Goal: Information Seeking & Learning: Learn about a topic

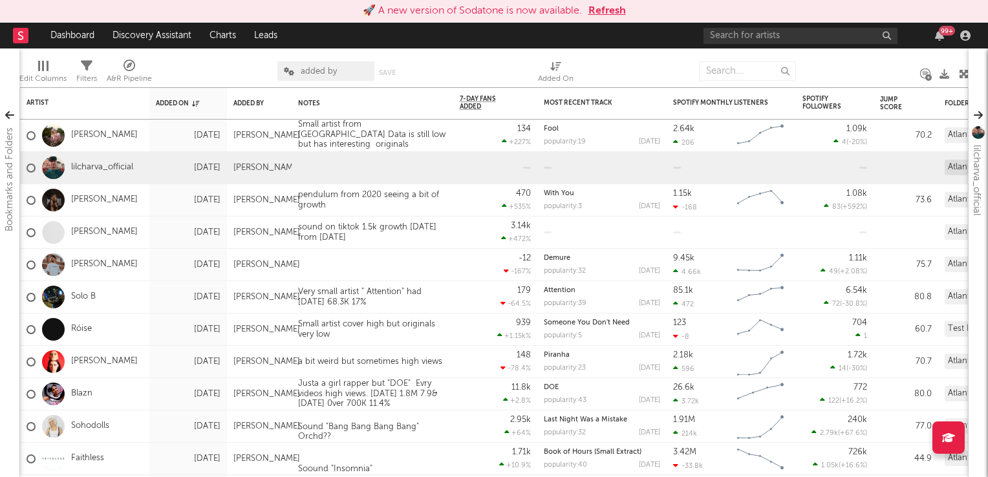
click at [611, 15] on button "Refresh" at bounding box center [608, 11] width 38 height 16
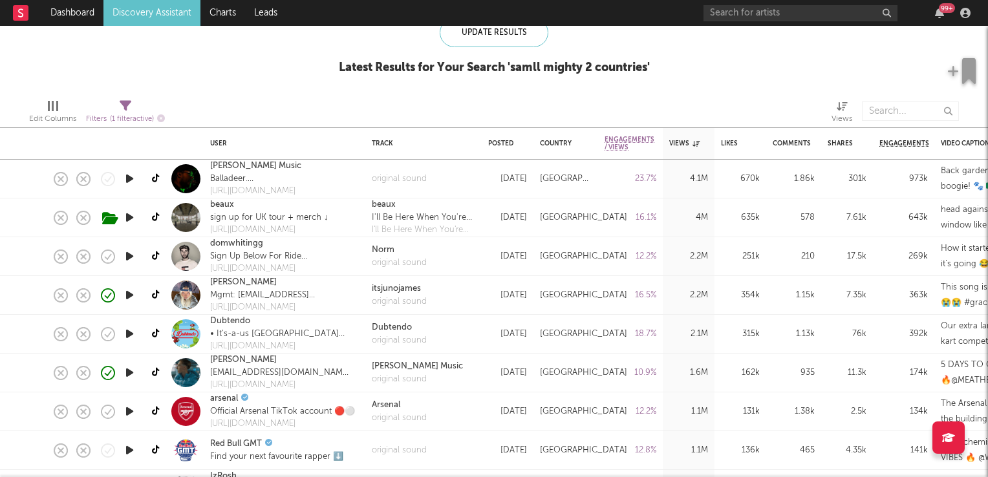
click at [129, 333] on icon "button" at bounding box center [130, 334] width 14 height 16
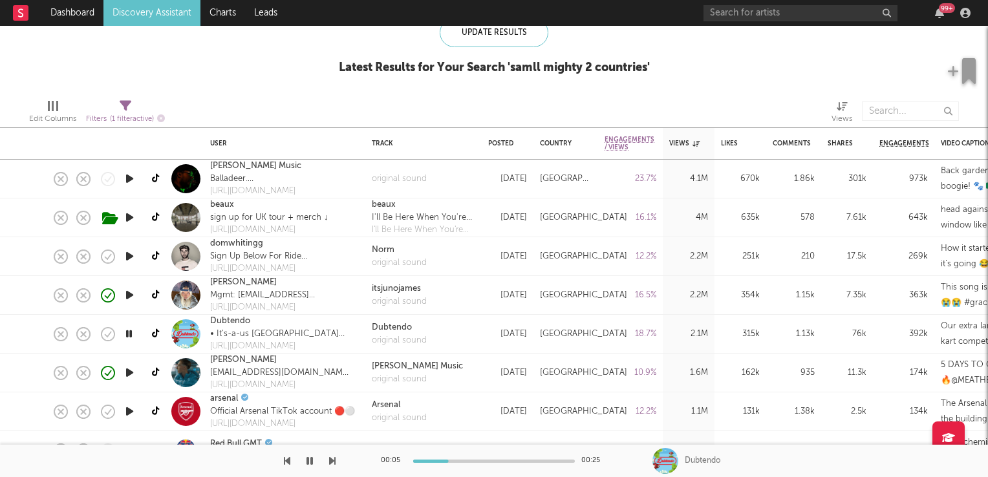
click at [129, 333] on icon "button" at bounding box center [129, 334] width 12 height 16
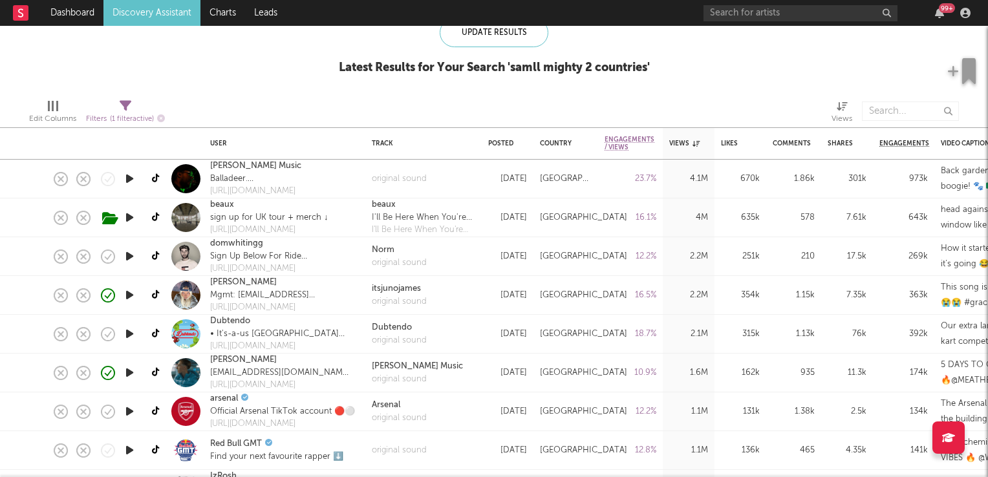
click at [135, 373] on icon "button" at bounding box center [130, 373] width 14 height 16
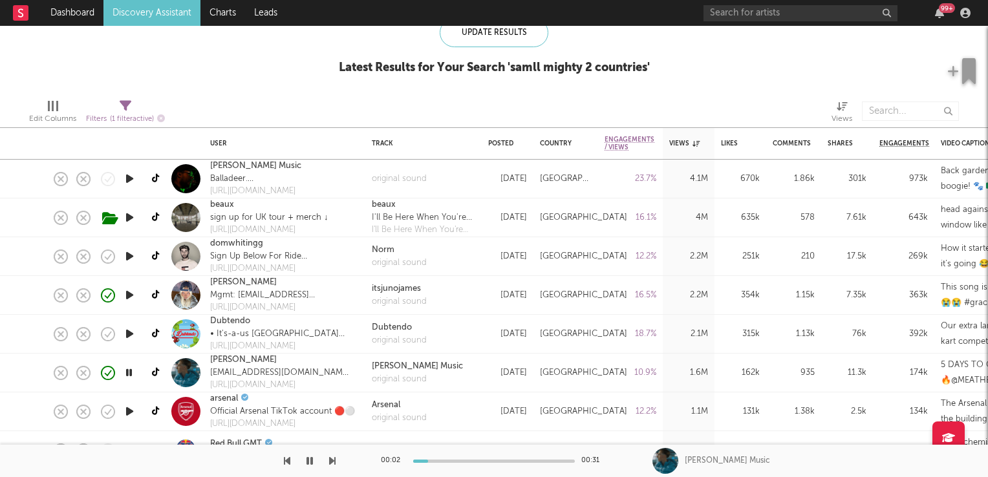
click at [129, 372] on icon "button" at bounding box center [129, 373] width 12 height 16
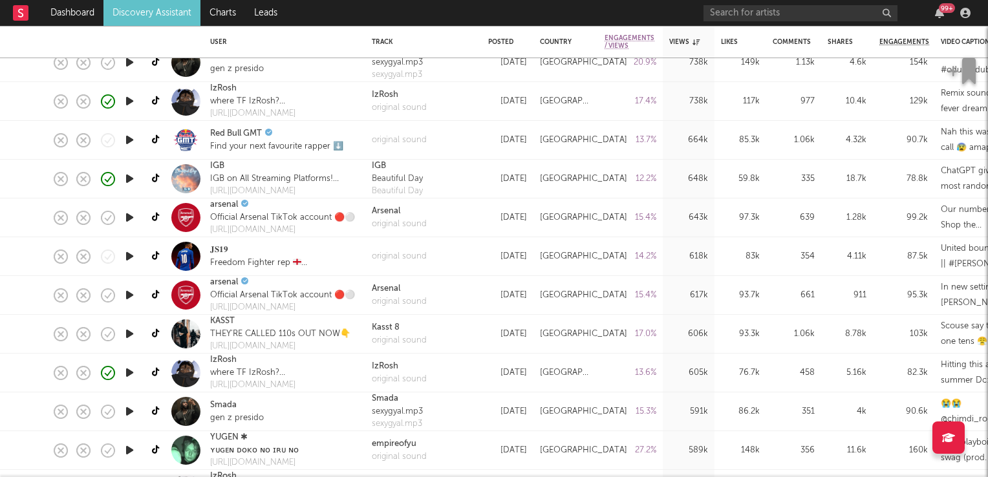
click at [131, 334] on icon "button" at bounding box center [130, 334] width 14 height 16
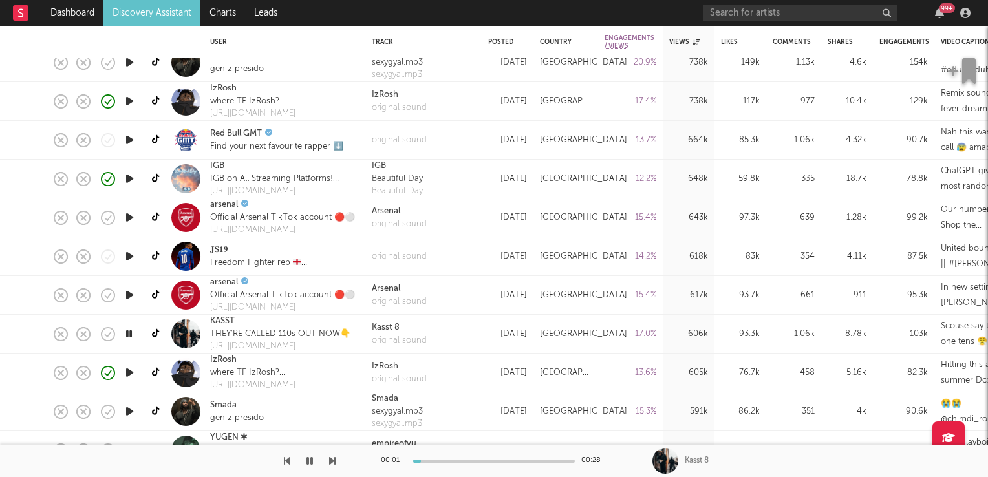
click at [131, 334] on icon "button" at bounding box center [129, 334] width 12 height 16
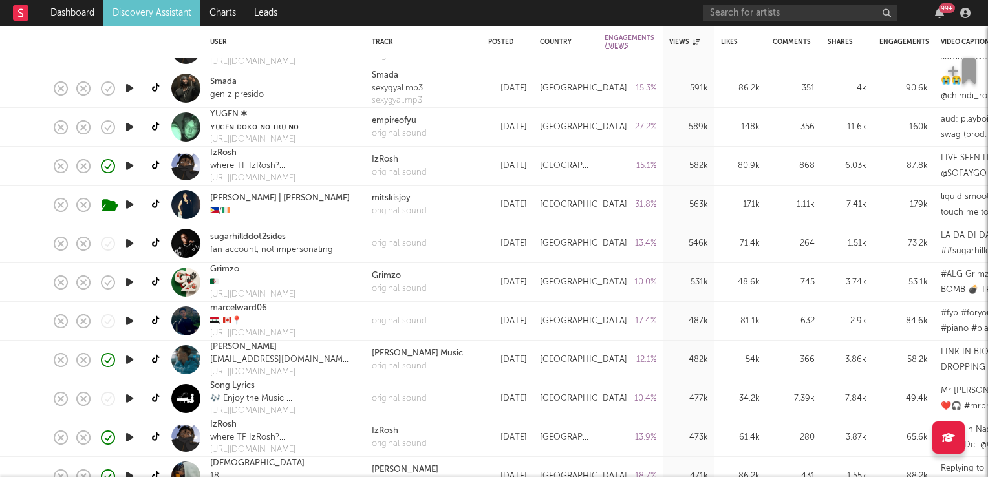
click at [129, 282] on icon "button" at bounding box center [130, 282] width 14 height 16
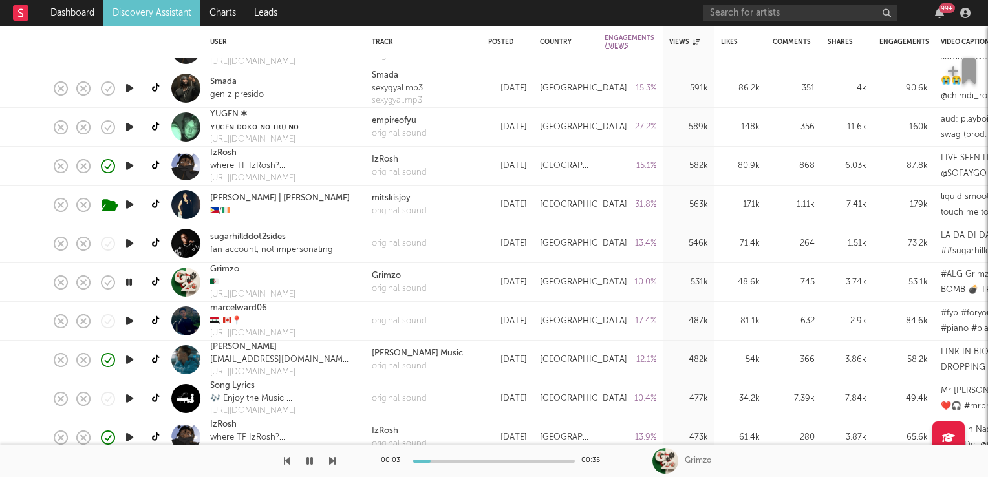
click at [129, 282] on icon "button" at bounding box center [129, 282] width 12 height 16
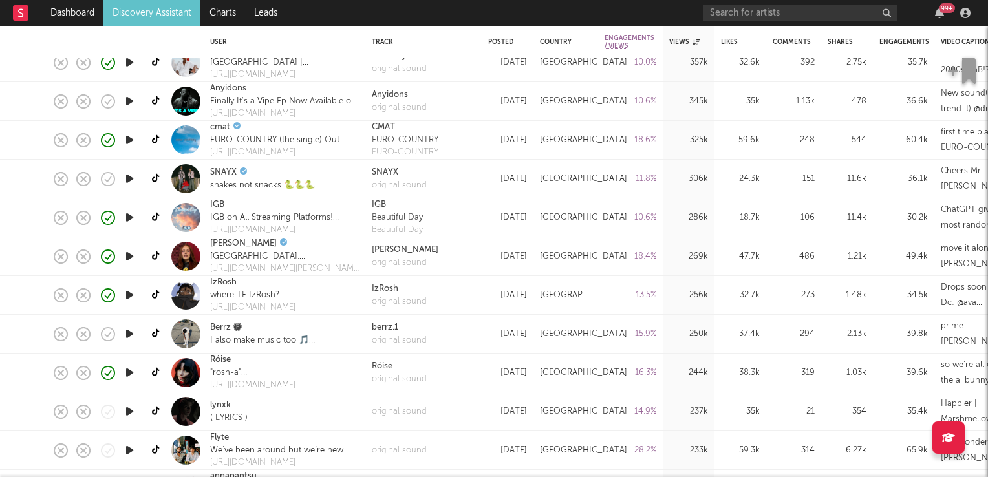
click at [127, 374] on icon "button" at bounding box center [130, 373] width 14 height 16
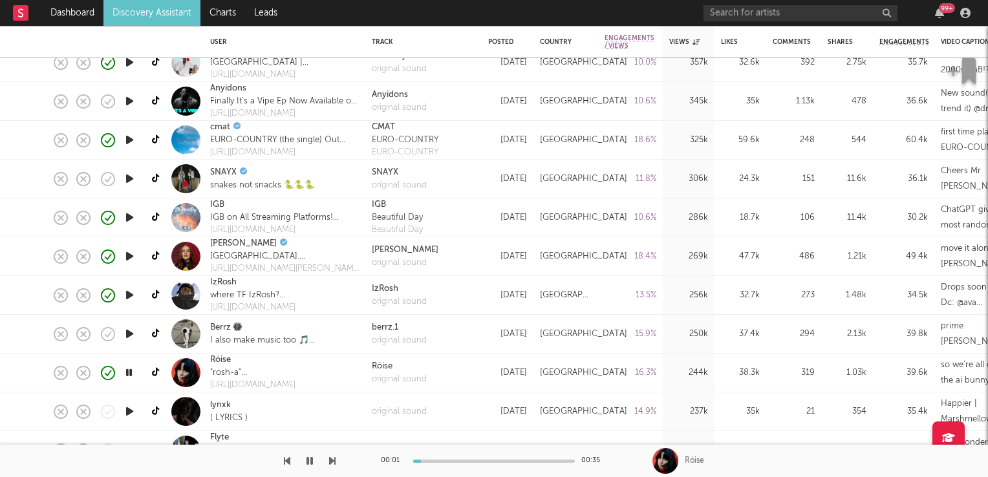
click at [127, 374] on icon "button" at bounding box center [129, 373] width 12 height 16
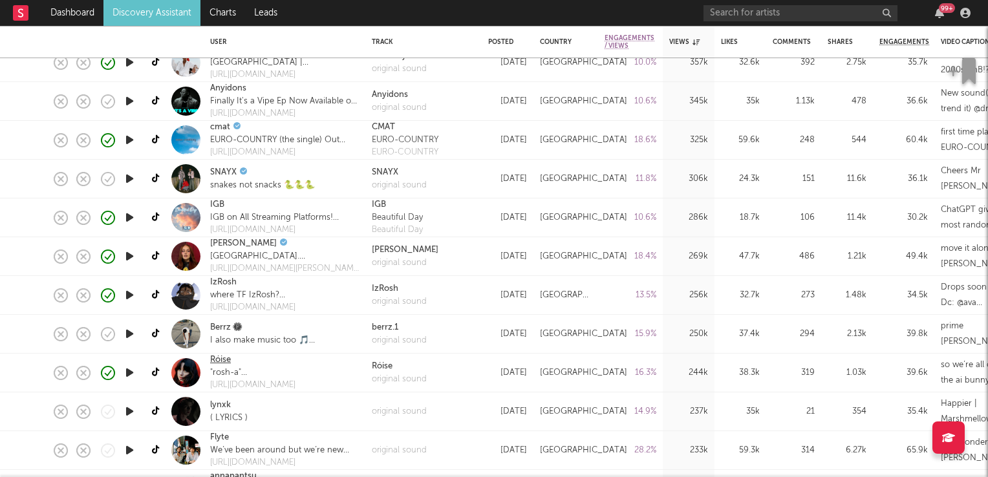
click at [215, 362] on link "Róise" at bounding box center [220, 360] width 21 height 13
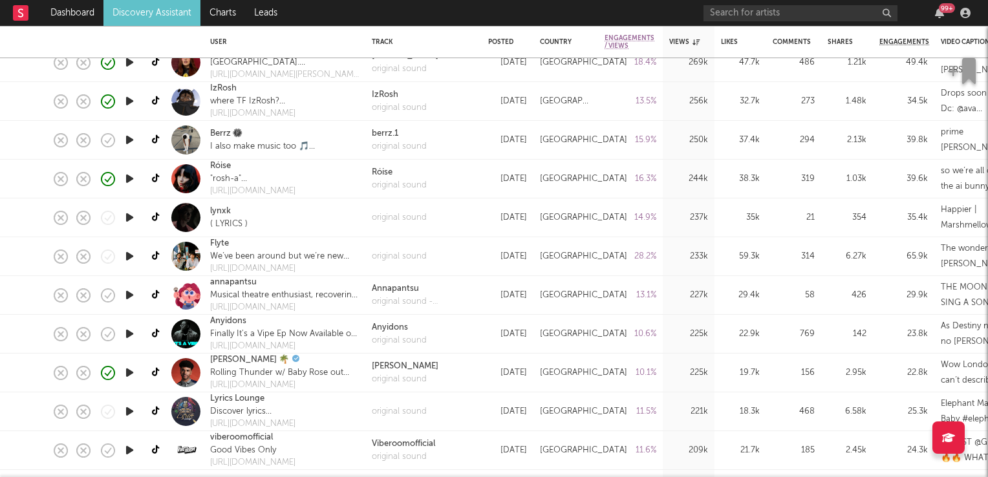
click at [129, 252] on icon "button" at bounding box center [130, 256] width 14 height 16
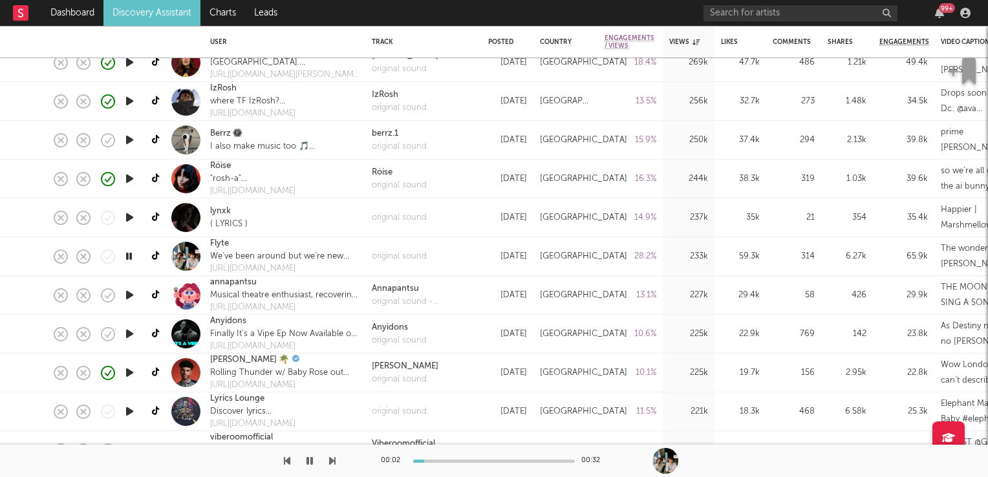
click at [129, 252] on icon "button" at bounding box center [129, 256] width 12 height 16
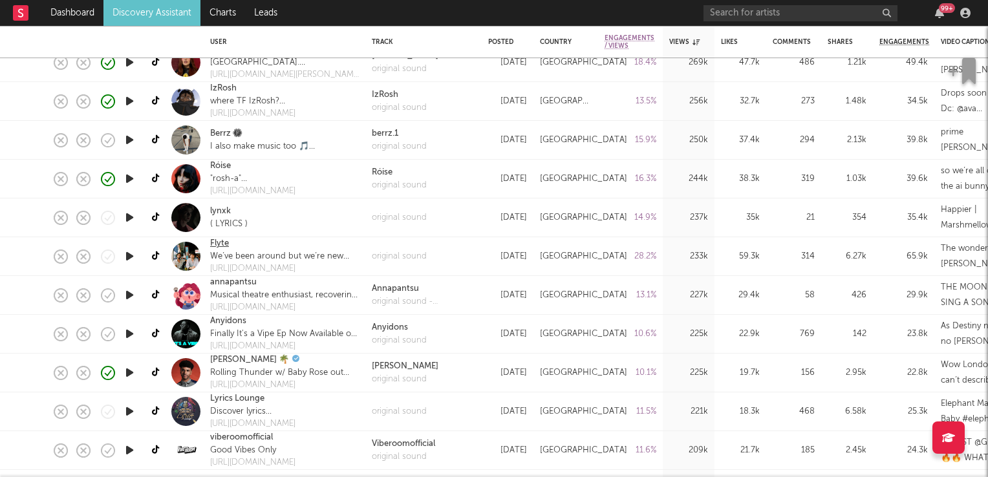
click at [224, 244] on link "Flyte" at bounding box center [219, 243] width 19 height 13
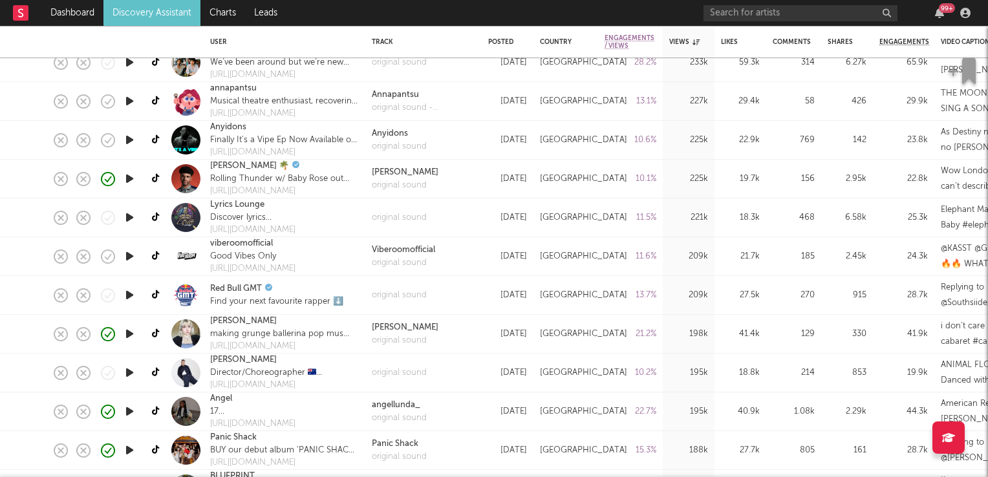
click at [129, 335] on icon "button" at bounding box center [130, 334] width 14 height 16
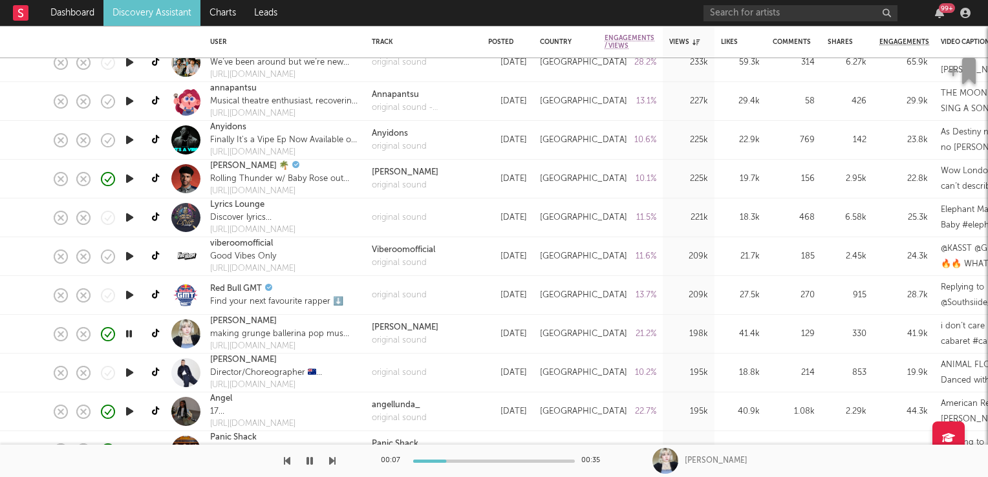
click at [129, 336] on icon "button" at bounding box center [129, 334] width 12 height 16
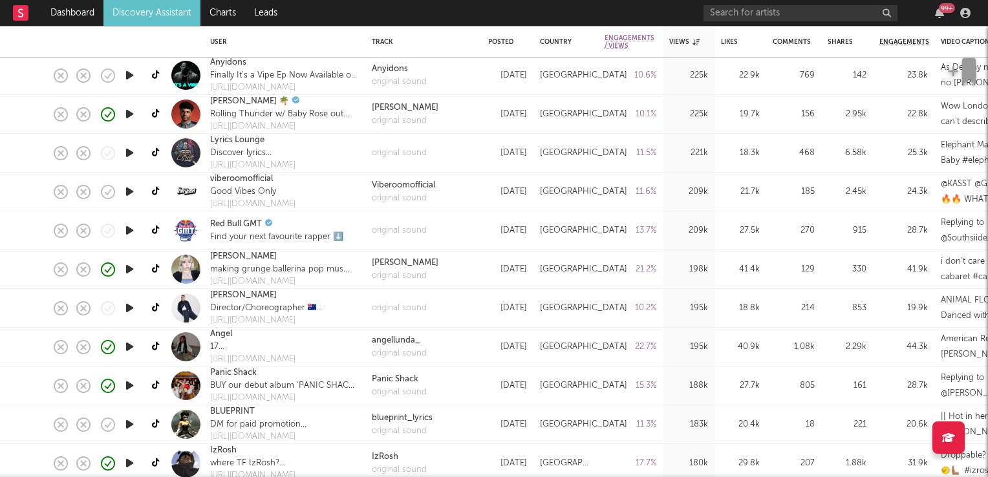
click at [125, 347] on icon "button" at bounding box center [130, 347] width 14 height 16
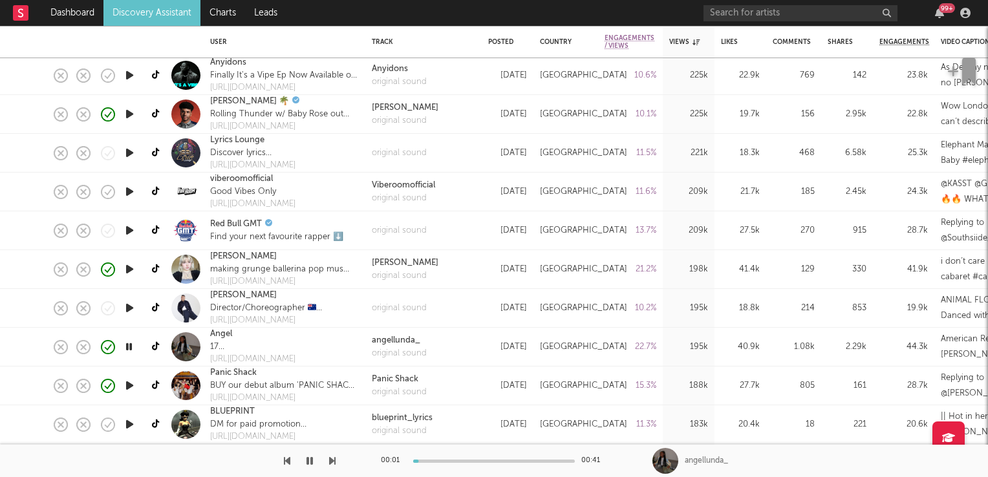
click at [125, 347] on icon "button" at bounding box center [129, 347] width 12 height 16
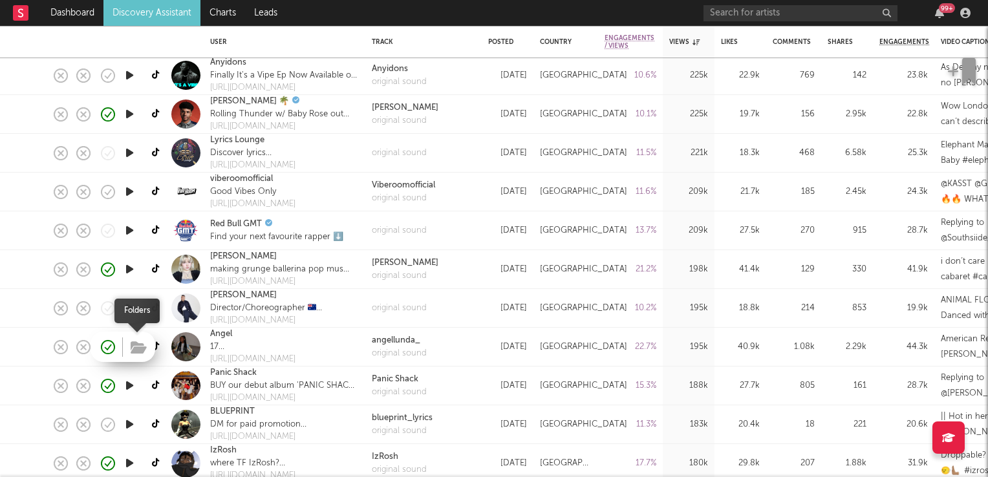
click at [135, 349] on icon "button" at bounding box center [139, 348] width 16 height 14
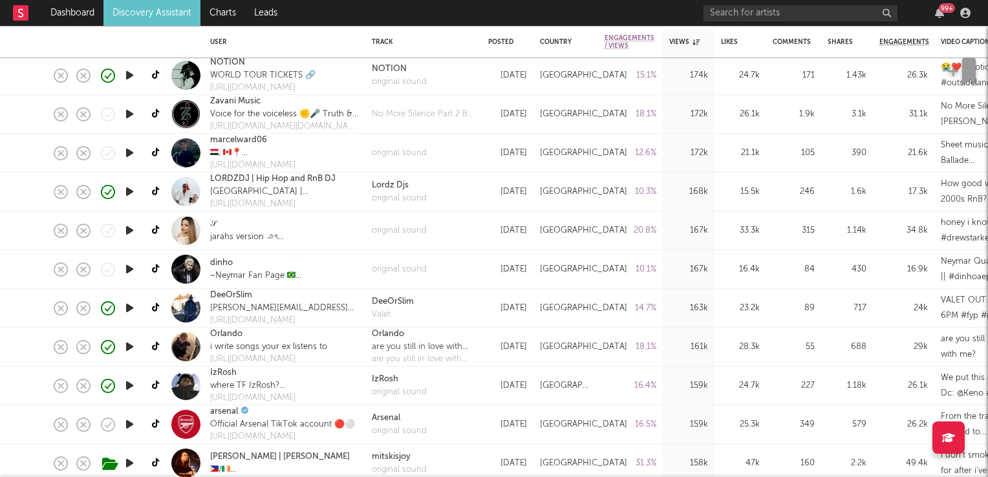
click at [146, 12] on link "Discovery Assistant" at bounding box center [151, 13] width 97 height 26
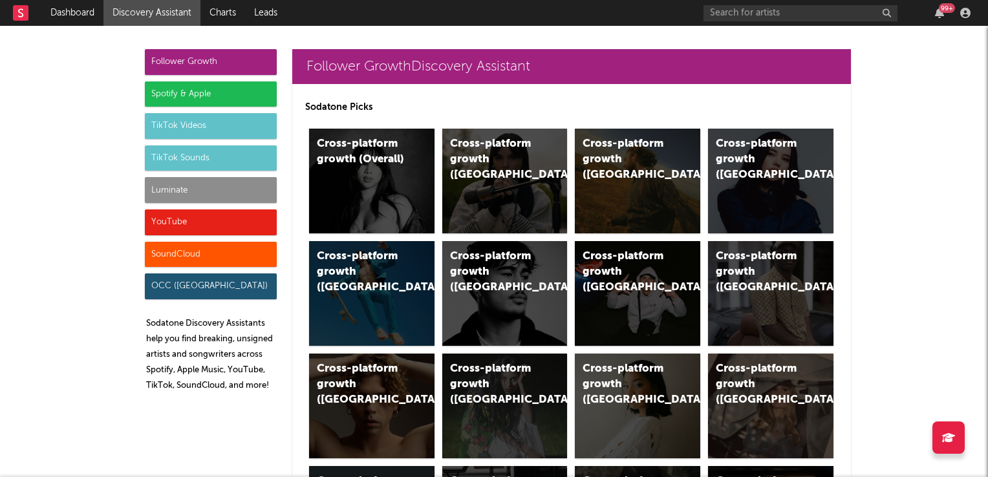
click at [175, 123] on div "TikTok Videos" at bounding box center [211, 126] width 132 height 26
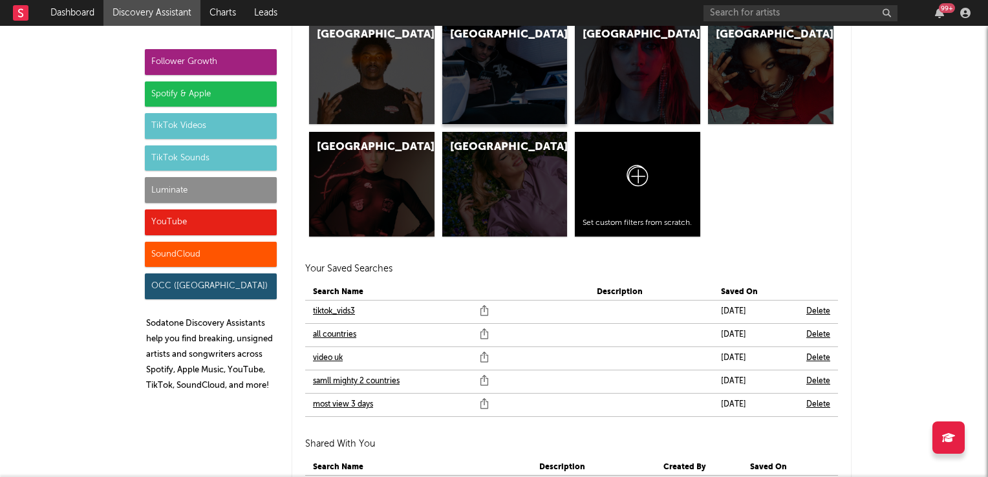
scroll to position [4339, 0]
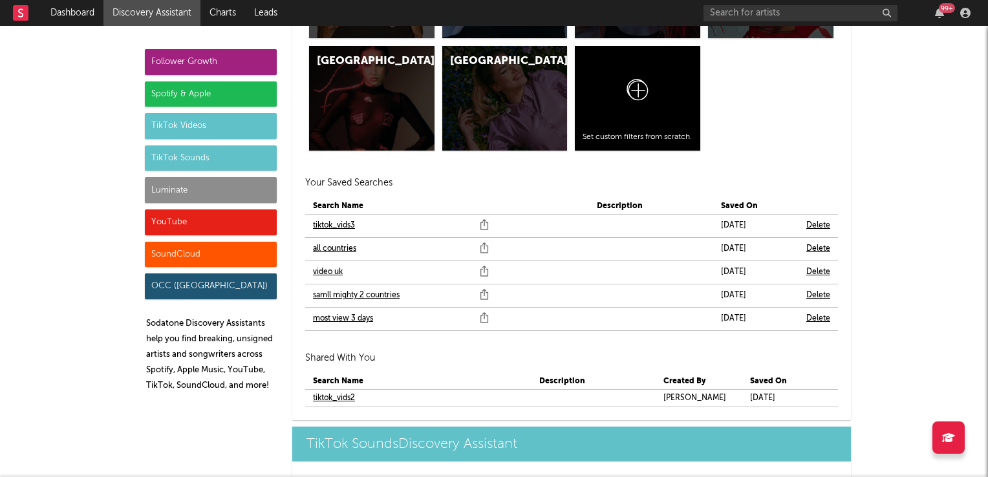
click at [316, 270] on link "video uk" at bounding box center [328, 273] width 30 height 16
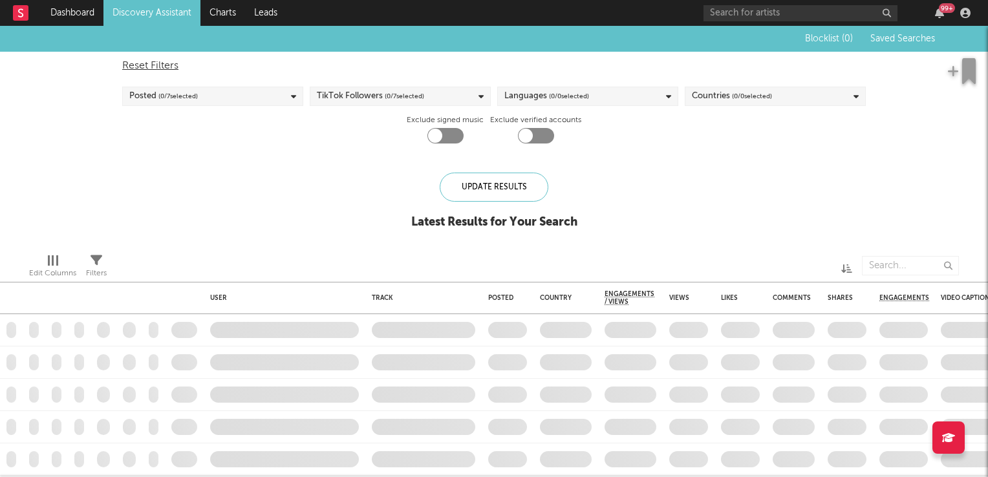
checkbox input "true"
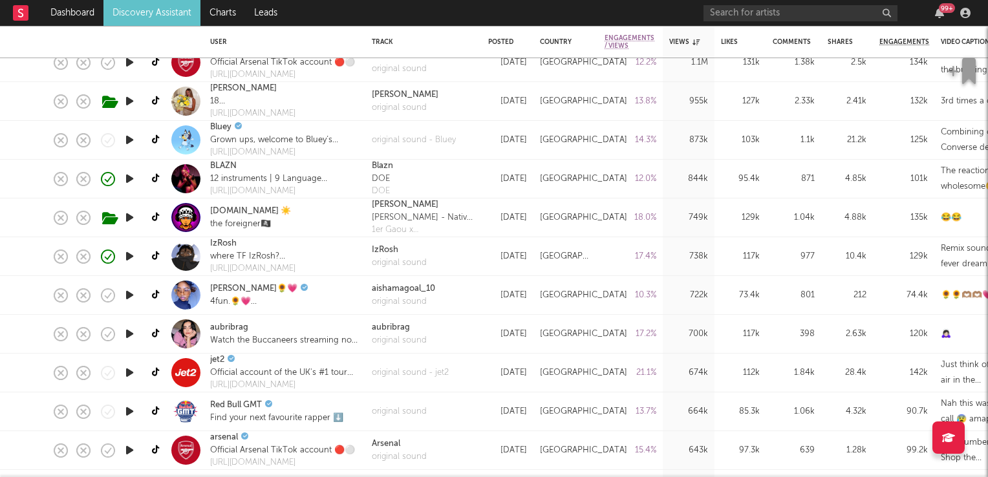
click at [129, 291] on icon "button" at bounding box center [130, 295] width 14 height 16
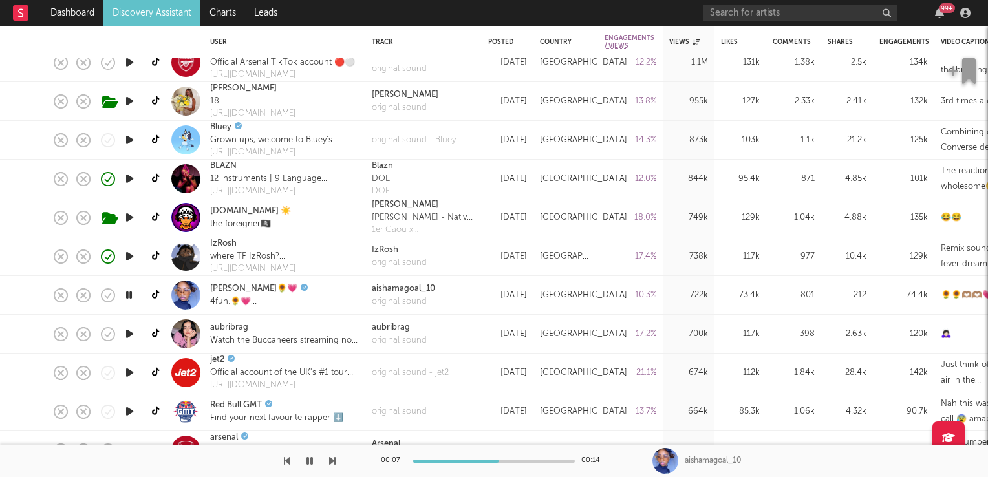
click at [129, 291] on icon "button" at bounding box center [129, 295] width 12 height 16
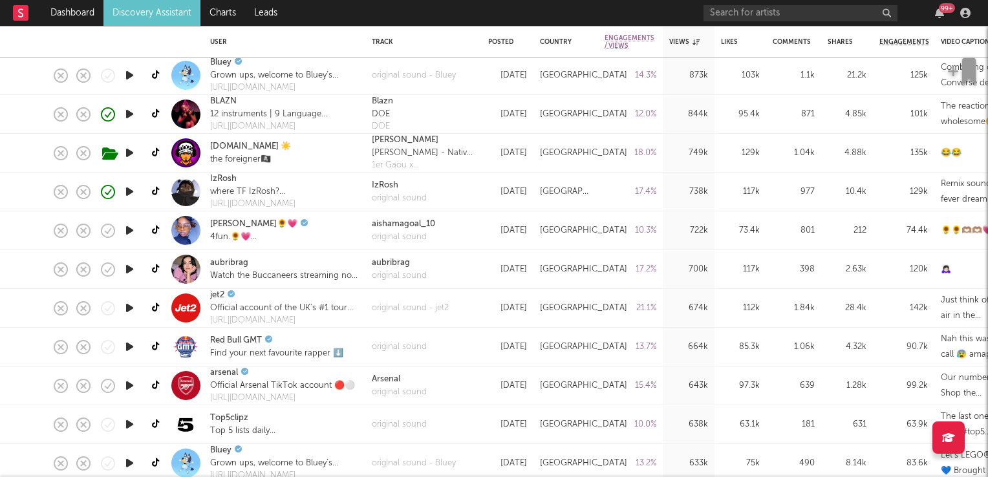
click at [129, 268] on icon "button" at bounding box center [130, 269] width 14 height 16
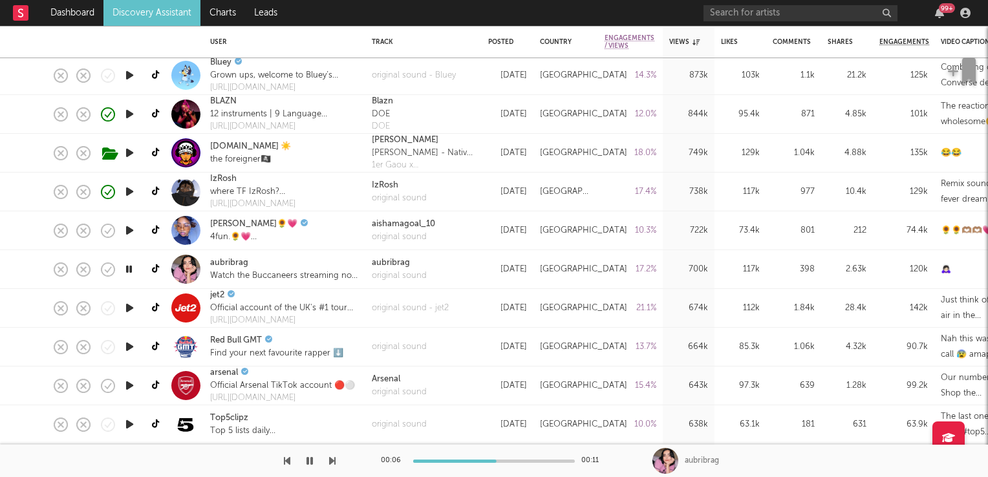
click at [128, 270] on icon "button" at bounding box center [129, 269] width 12 height 16
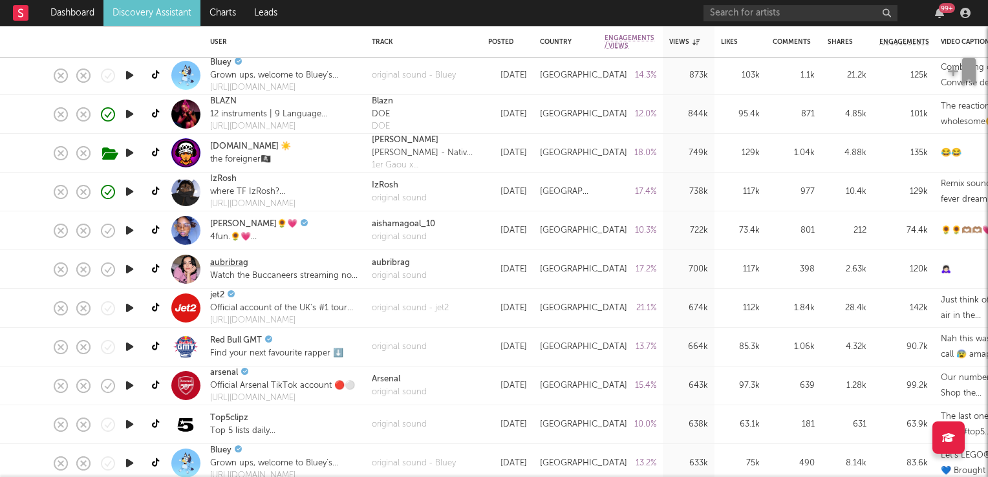
click at [232, 264] on link "aubribrag" at bounding box center [229, 263] width 38 height 13
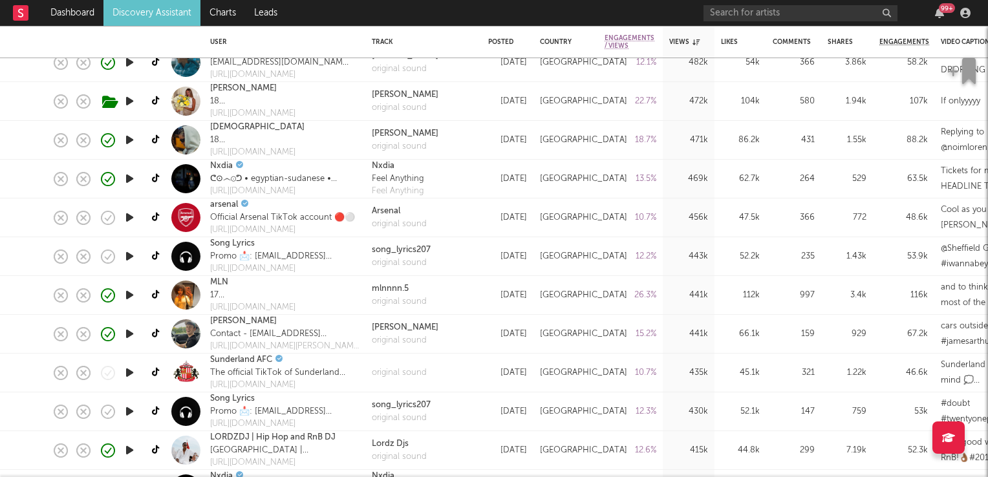
click at [130, 297] on icon "button" at bounding box center [130, 295] width 14 height 16
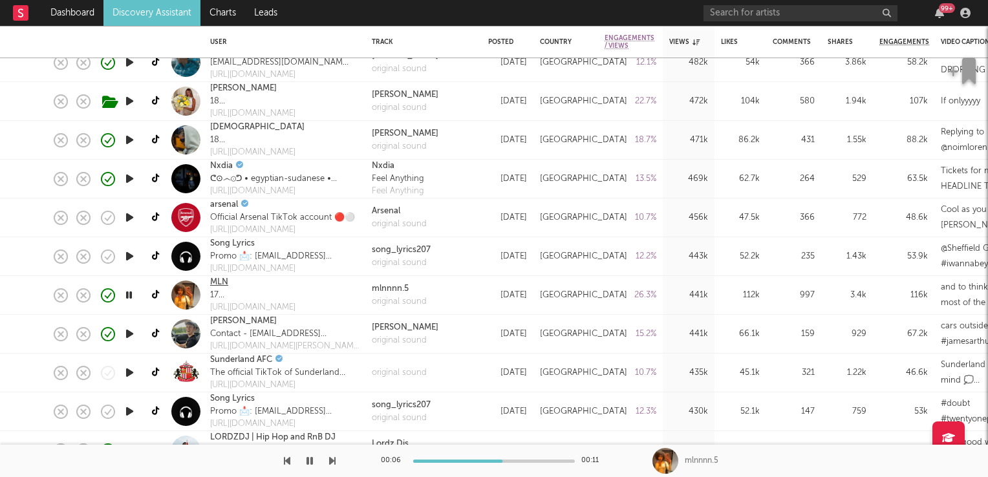
click at [219, 281] on link "MLN" at bounding box center [219, 282] width 18 height 13
click at [128, 299] on icon "button" at bounding box center [129, 295] width 12 height 16
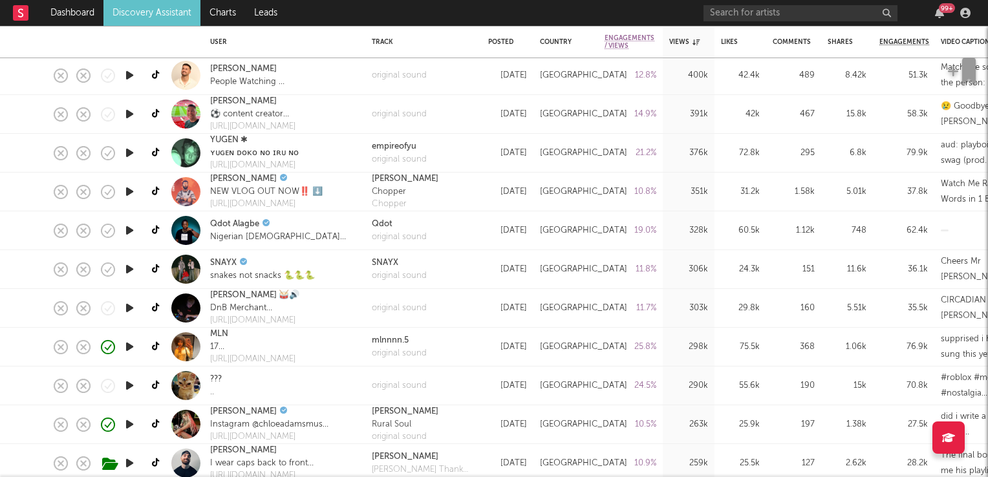
click at [127, 190] on icon "button" at bounding box center [130, 192] width 14 height 16
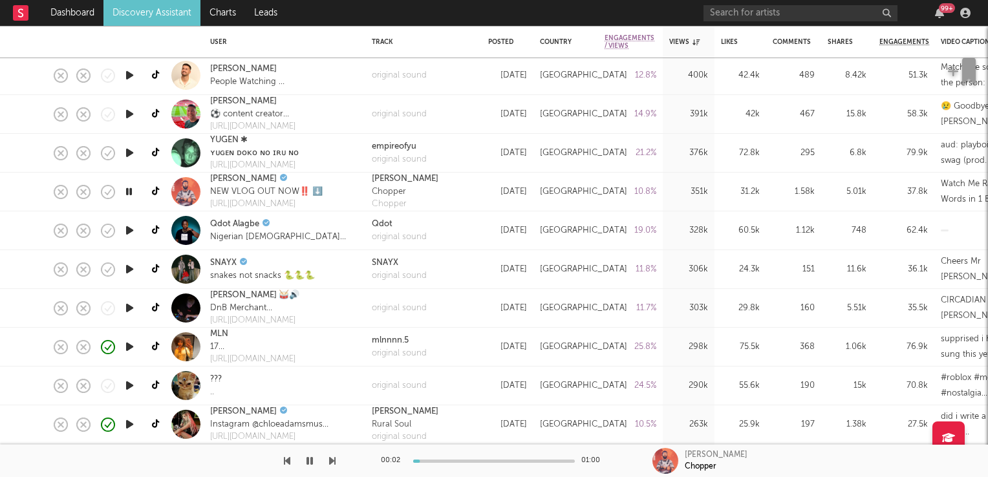
click at [127, 190] on icon "button" at bounding box center [129, 192] width 12 height 16
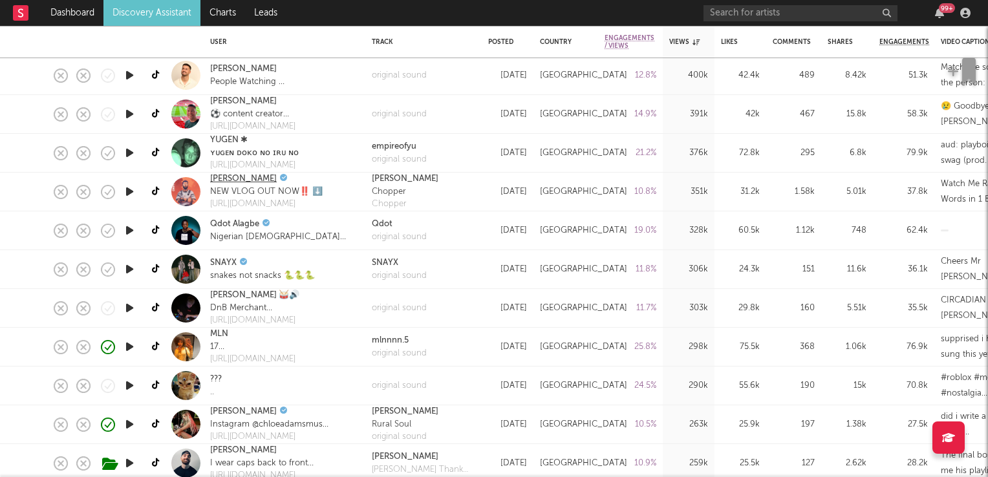
click at [232, 181] on link "GAWNE" at bounding box center [243, 179] width 67 height 13
click at [129, 310] on icon "button" at bounding box center [130, 308] width 14 height 16
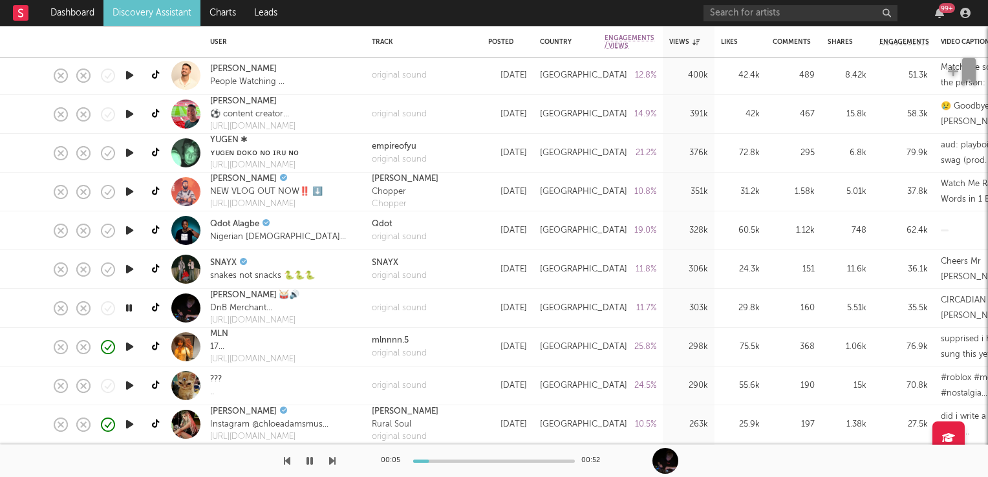
click at [129, 310] on icon "button" at bounding box center [129, 308] width 12 height 16
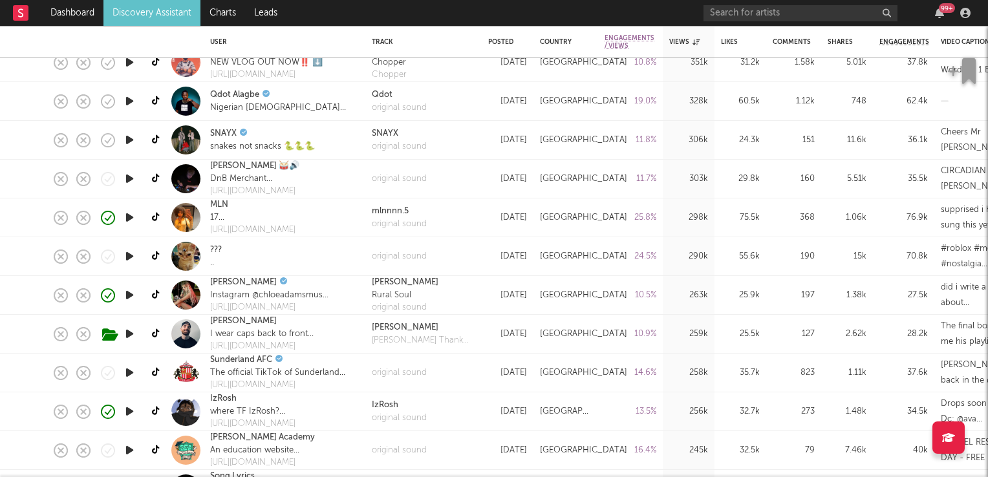
click at [133, 292] on icon "button" at bounding box center [130, 295] width 14 height 16
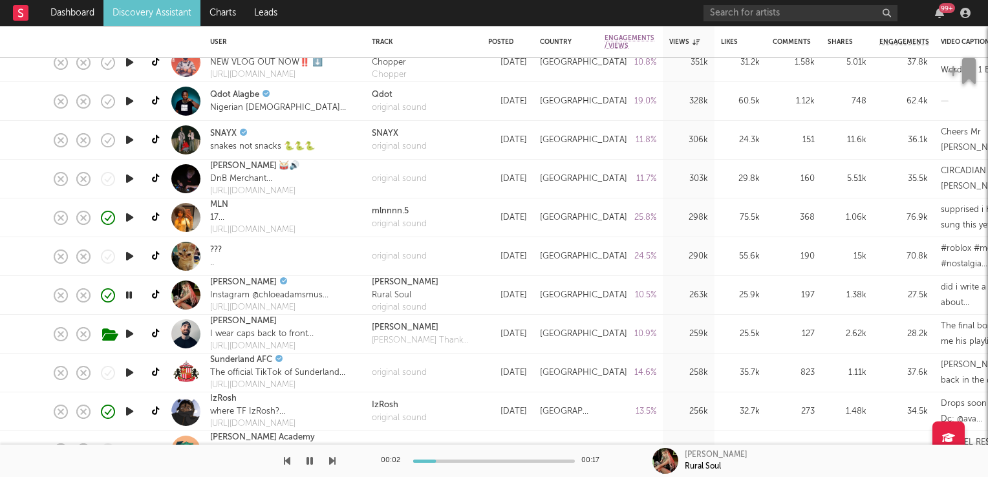
click at [133, 292] on icon "button" at bounding box center [129, 295] width 12 height 16
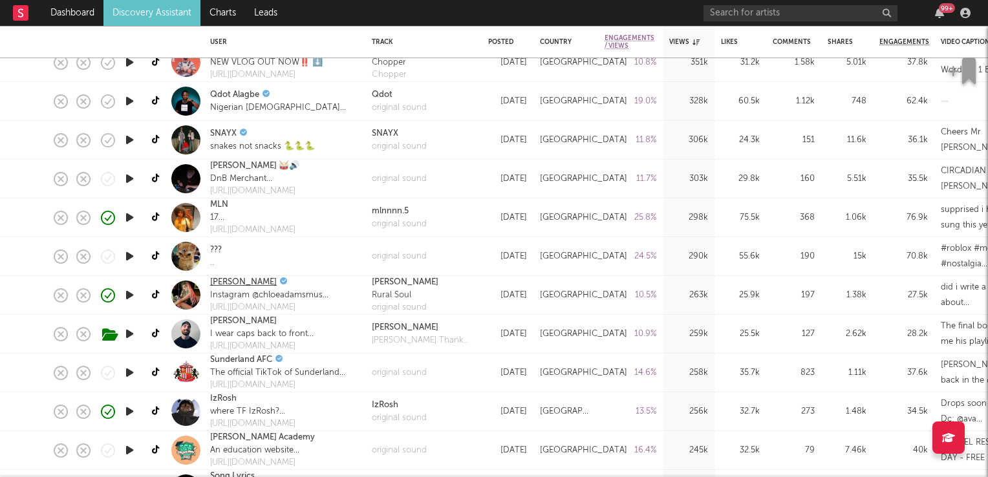
click at [243, 284] on link "Chloe Adams" at bounding box center [243, 282] width 67 height 13
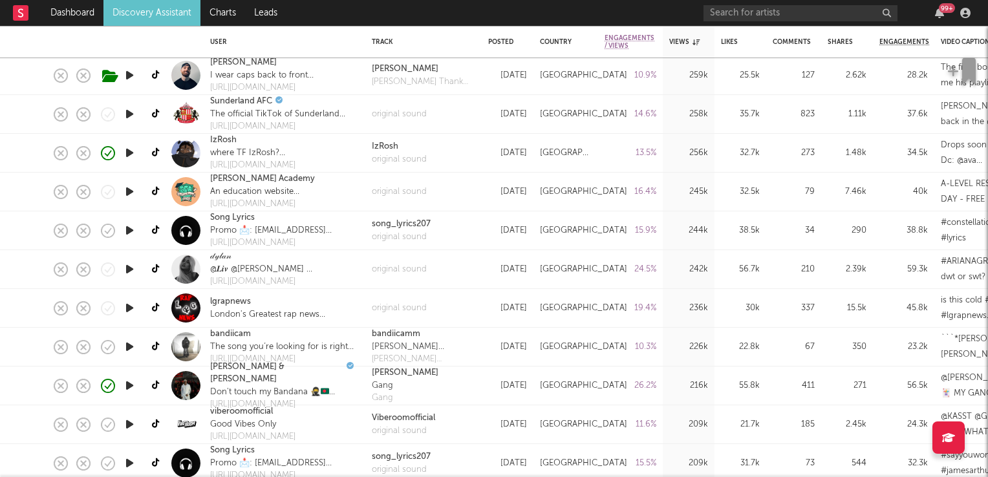
click at [127, 270] on icon "button" at bounding box center [130, 269] width 14 height 16
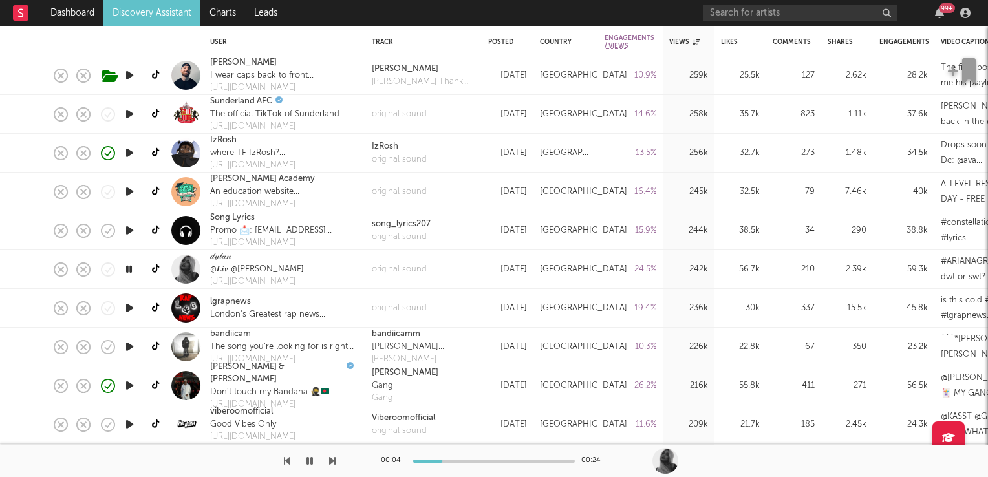
click at [127, 274] on icon "button" at bounding box center [129, 269] width 12 height 16
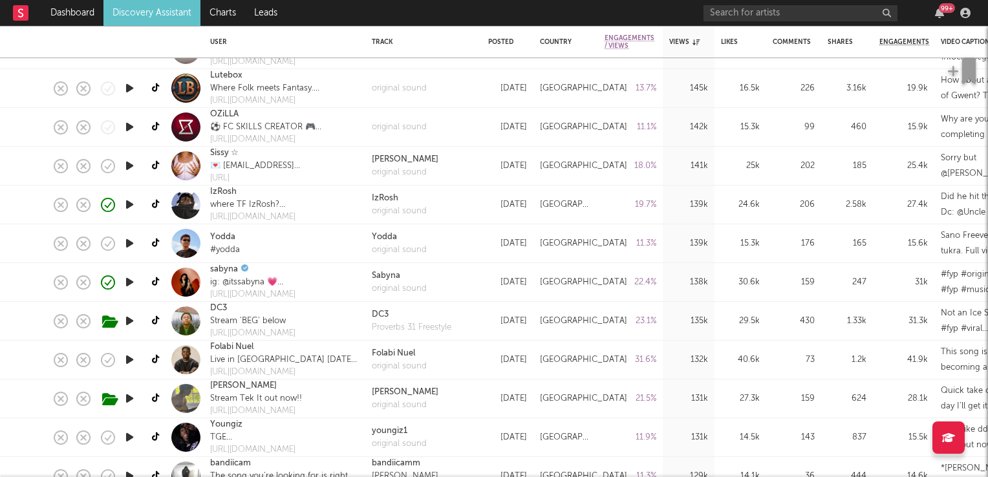
click at [128, 283] on icon "button" at bounding box center [130, 282] width 14 height 16
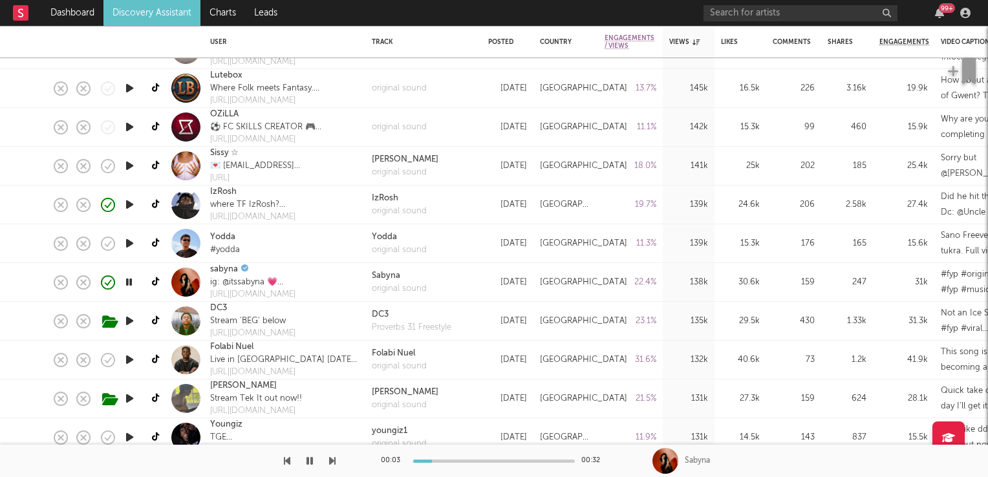
click at [128, 283] on icon "button" at bounding box center [129, 282] width 12 height 16
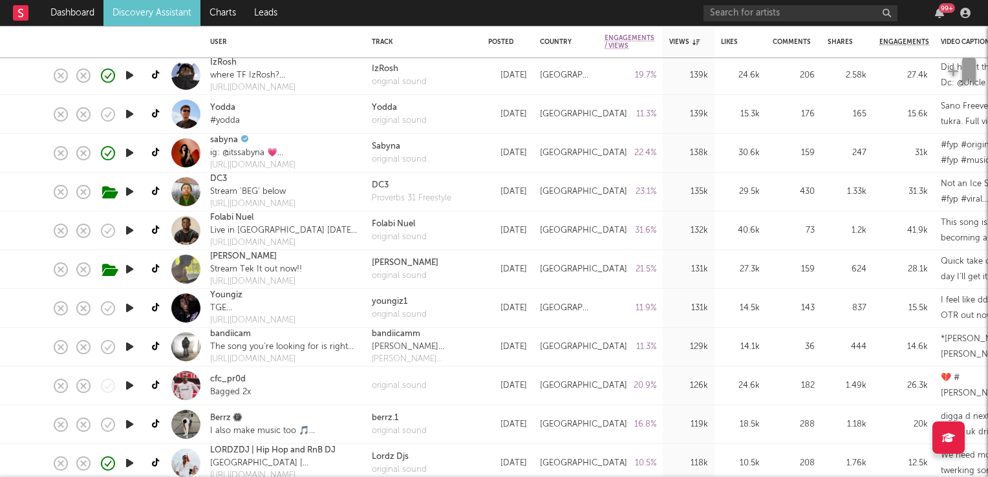
click at [131, 267] on icon "button" at bounding box center [130, 269] width 14 height 16
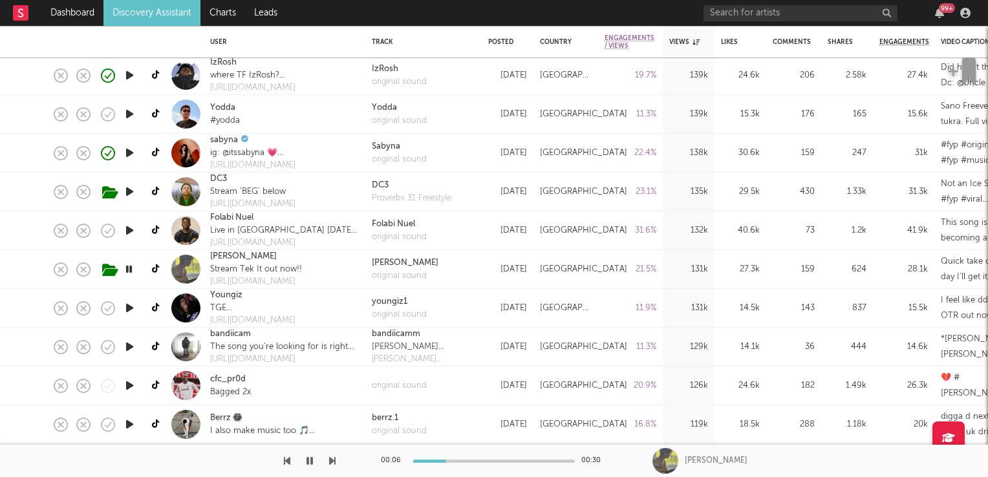
click at [132, 268] on icon "button" at bounding box center [129, 269] width 12 height 16
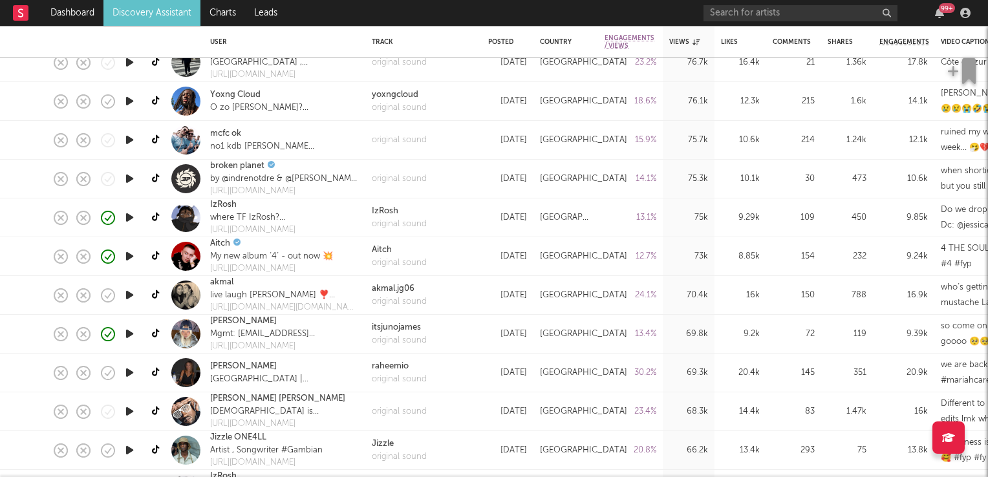
click at [131, 296] on icon "button" at bounding box center [130, 295] width 14 height 16
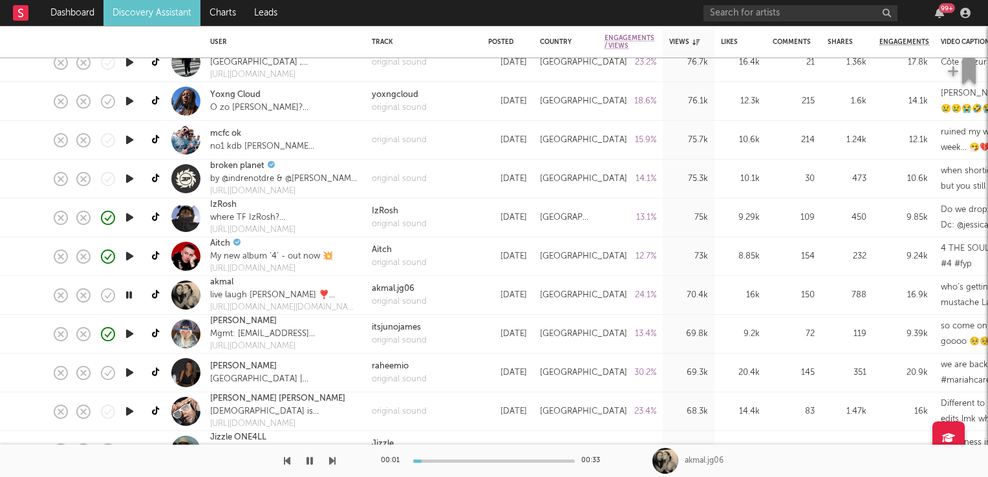
click at [131, 296] on icon "button" at bounding box center [129, 295] width 12 height 16
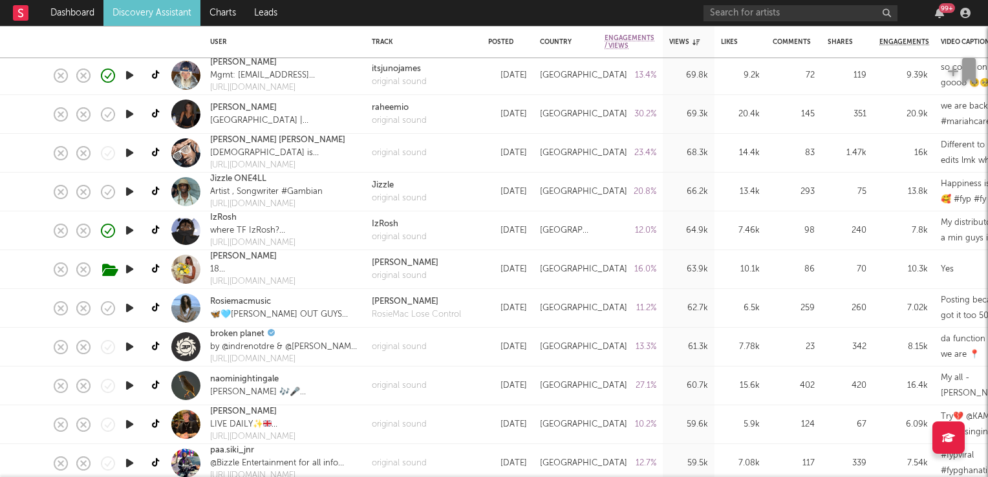
click at [129, 307] on icon "button" at bounding box center [130, 308] width 14 height 16
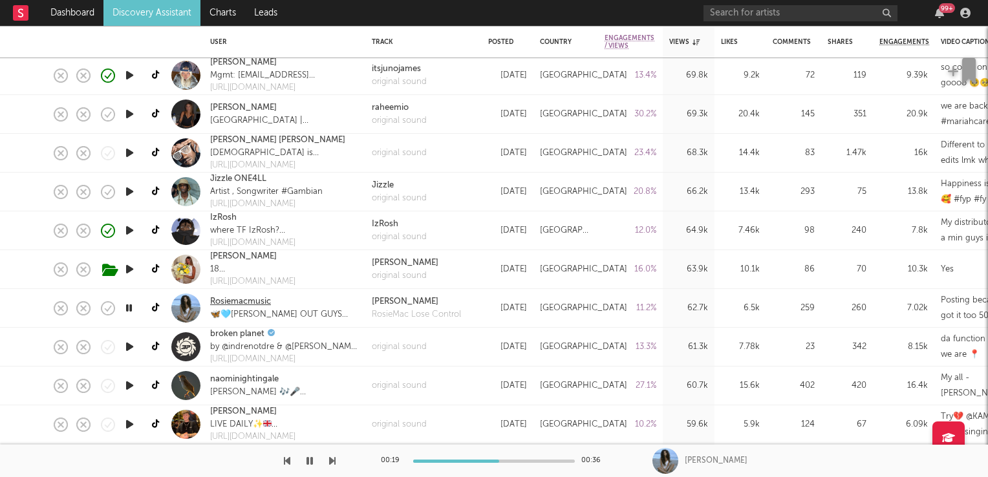
click at [244, 301] on link "Rosiemacmusic" at bounding box center [240, 302] width 61 height 13
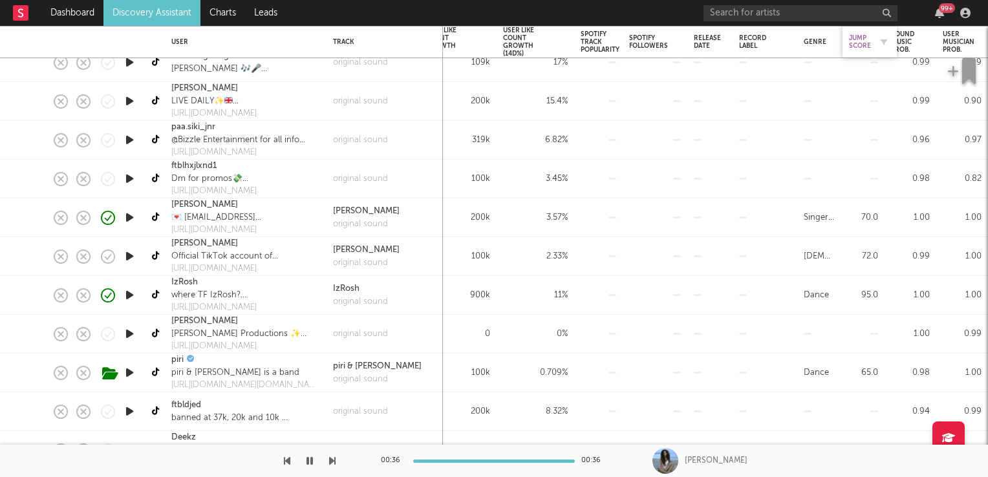
click at [862, 37] on div "Jump Score" at bounding box center [860, 42] width 22 height 16
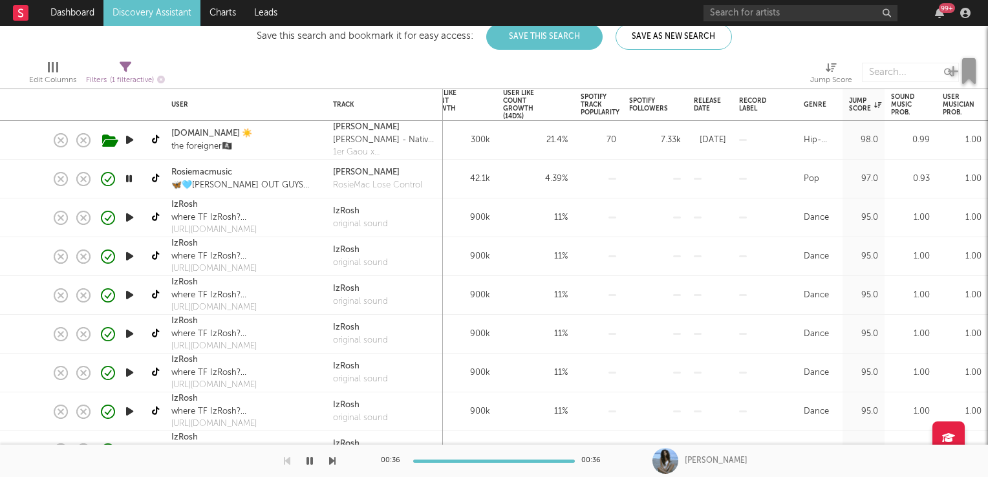
click at [132, 179] on icon "button" at bounding box center [129, 179] width 12 height 16
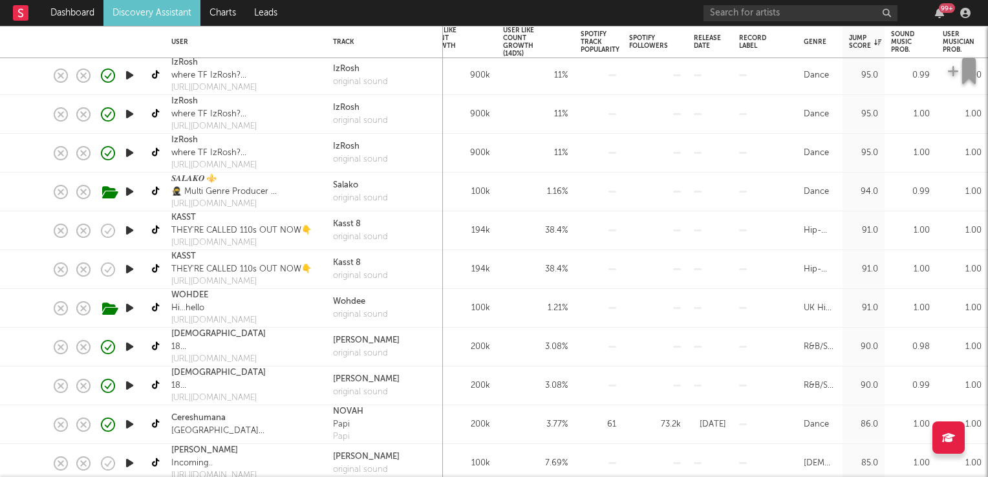
click at [130, 229] on icon "button" at bounding box center [130, 231] width 14 height 16
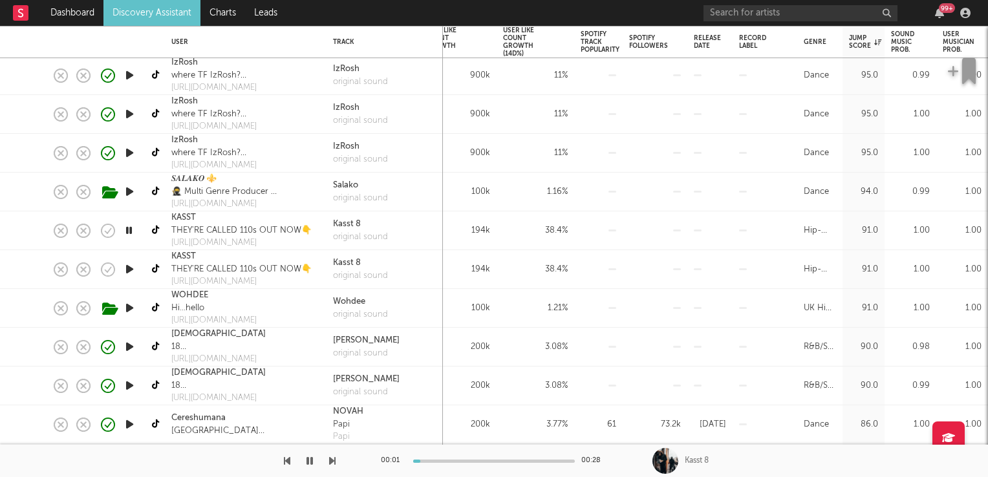
click at [130, 229] on icon "button" at bounding box center [129, 231] width 12 height 16
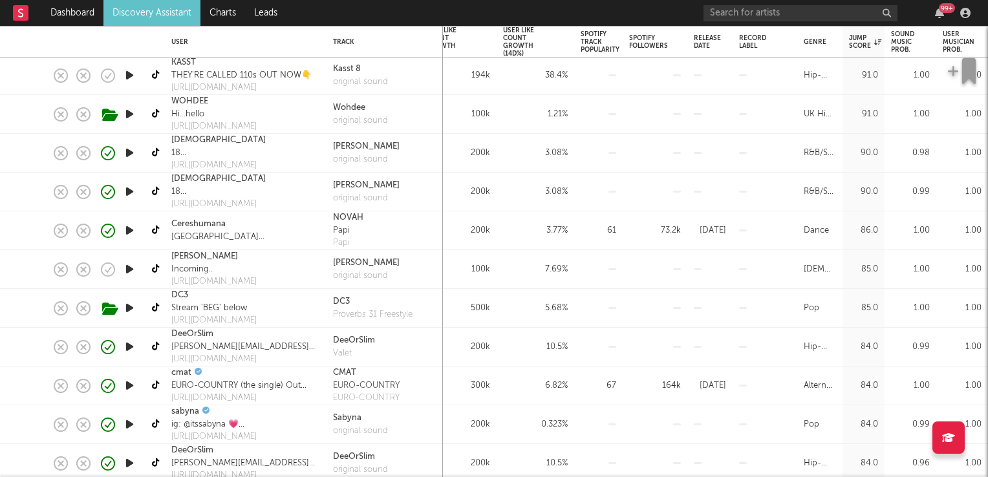
click at [129, 229] on icon "button" at bounding box center [130, 231] width 14 height 16
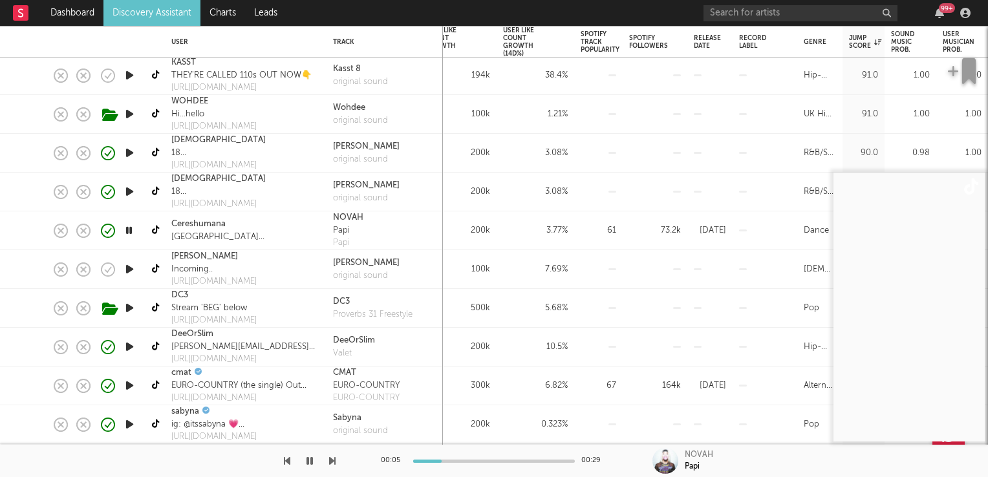
click at [129, 229] on icon "button" at bounding box center [129, 231] width 12 height 16
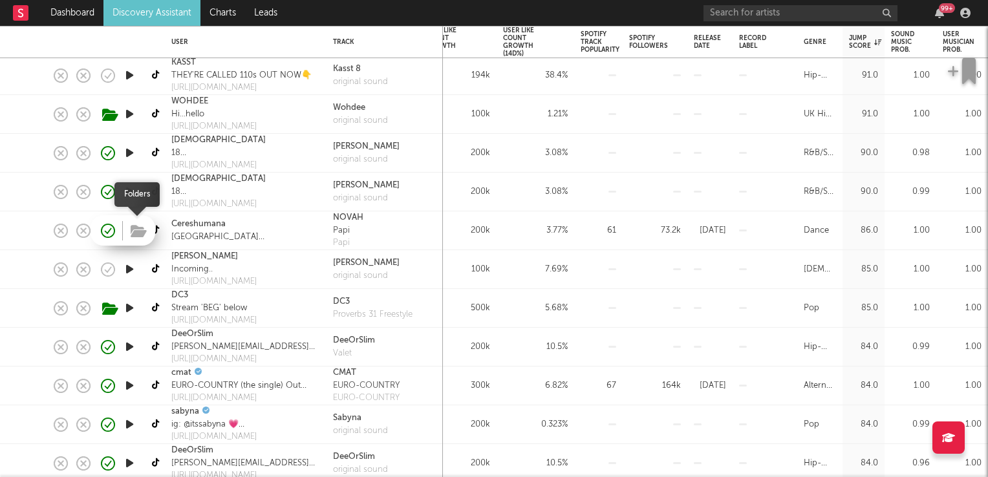
click at [133, 230] on icon "button" at bounding box center [139, 231] width 16 height 14
click at [207, 224] on link "Cereshumana" at bounding box center [198, 224] width 54 height 13
click at [128, 272] on icon "button" at bounding box center [130, 269] width 14 height 16
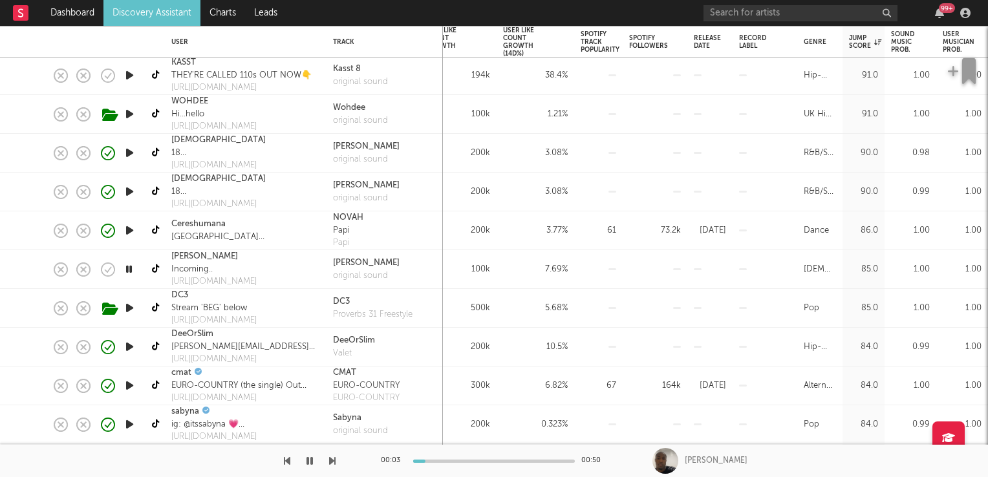
click at [128, 272] on icon "button" at bounding box center [129, 269] width 12 height 16
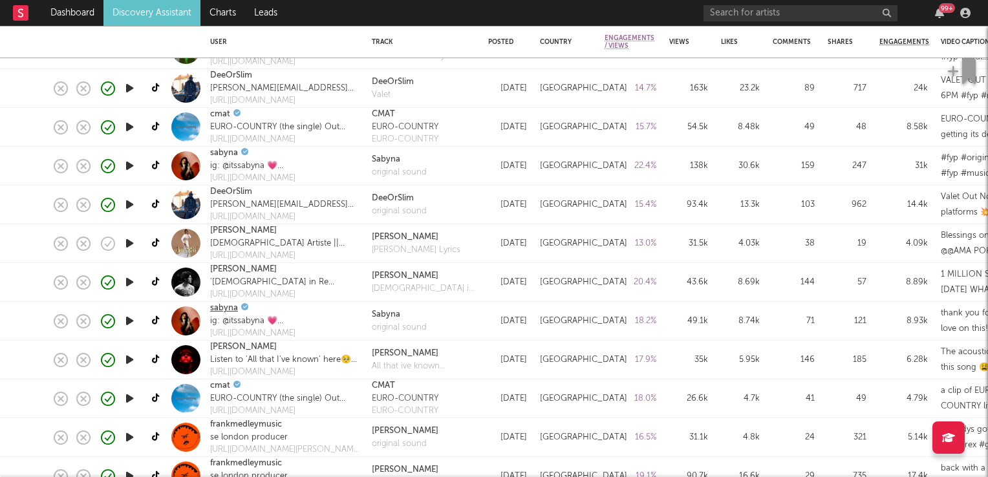
click at [217, 307] on link "sabyna" at bounding box center [224, 308] width 28 height 13
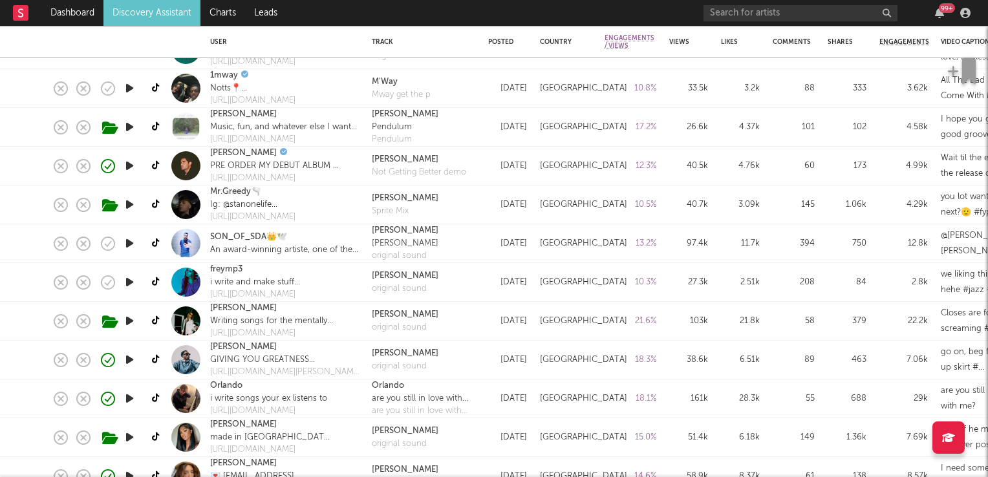
click at [132, 281] on icon "button" at bounding box center [130, 282] width 14 height 16
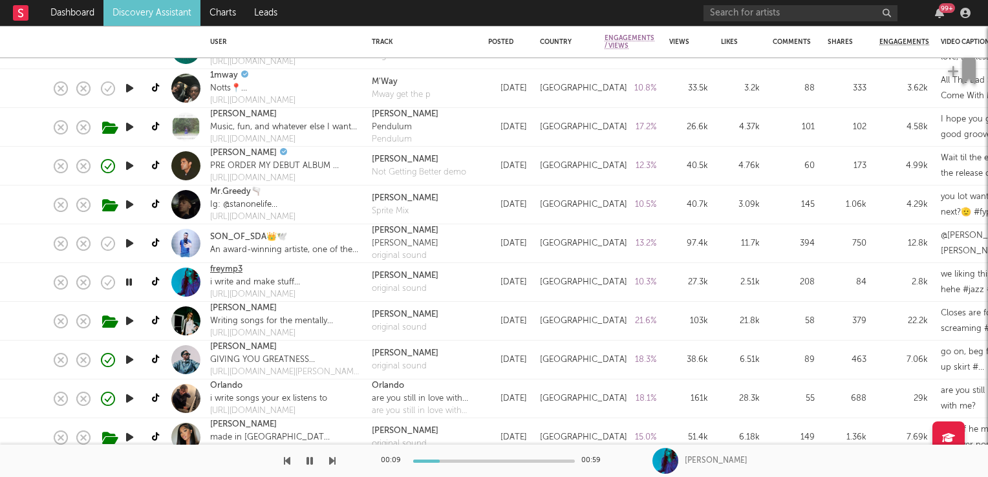
click at [221, 268] on link "freymp3" at bounding box center [226, 269] width 32 height 13
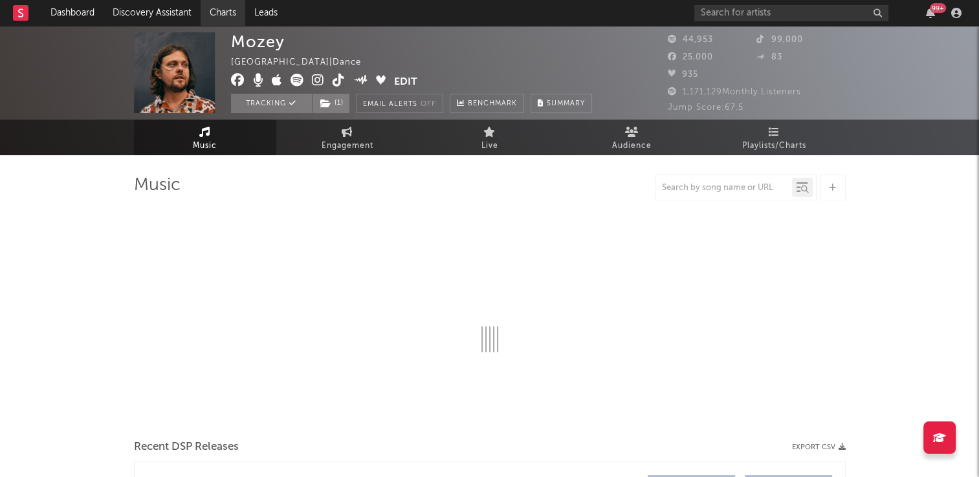
click at [222, 13] on link "Charts" at bounding box center [223, 13] width 45 height 26
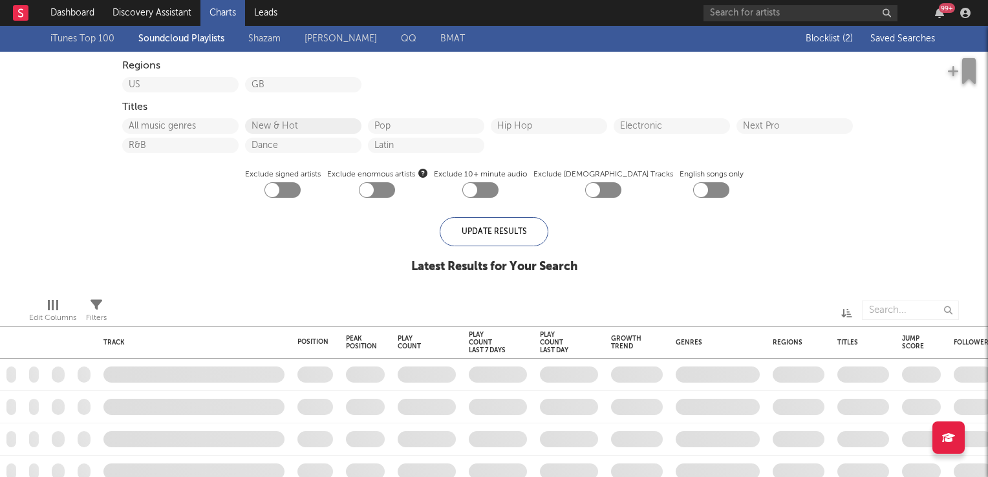
checkbox input "true"
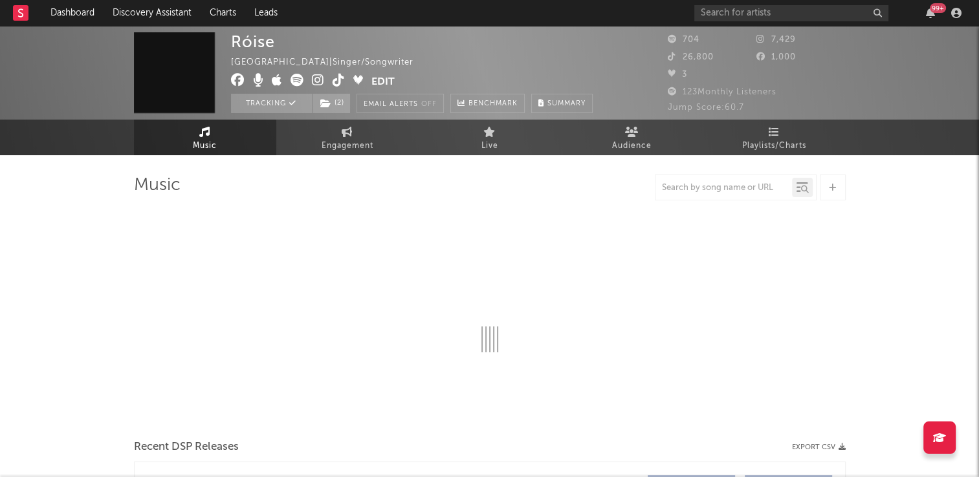
click at [337, 81] on icon at bounding box center [338, 80] width 12 height 13
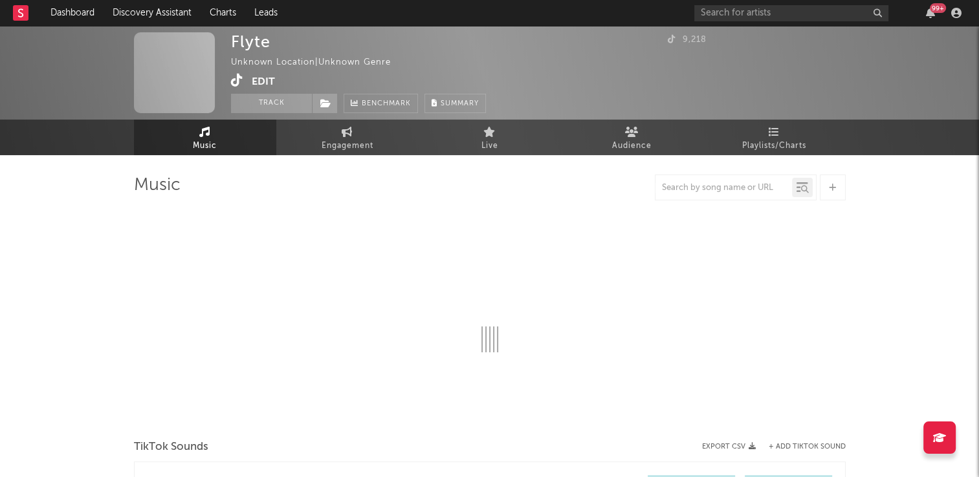
select select "1w"
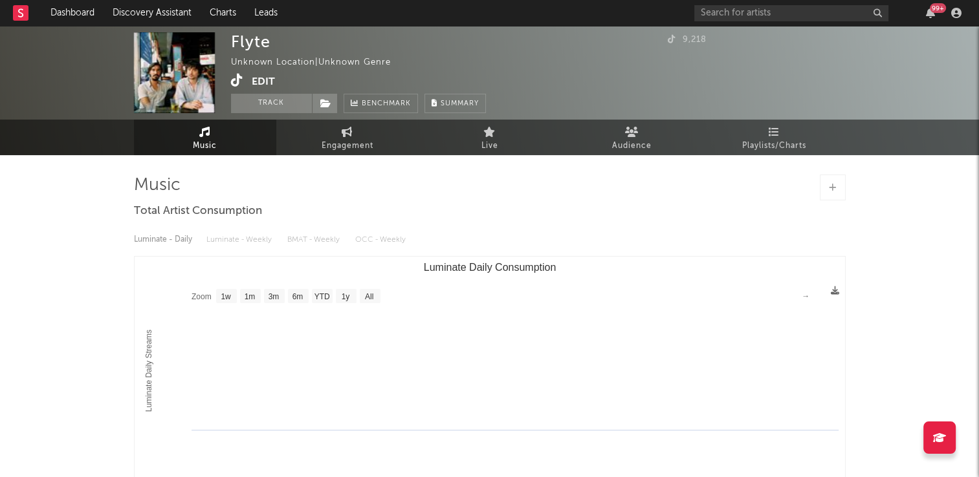
click at [236, 81] on icon at bounding box center [237, 80] width 12 height 13
click at [259, 105] on button "Track" at bounding box center [271, 103] width 81 height 19
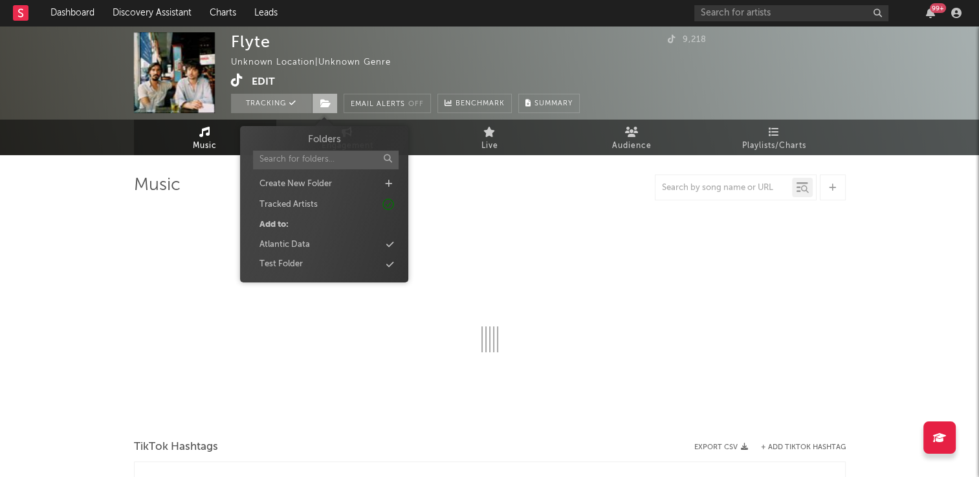
click at [323, 107] on span at bounding box center [325, 103] width 26 height 19
select select "1w"
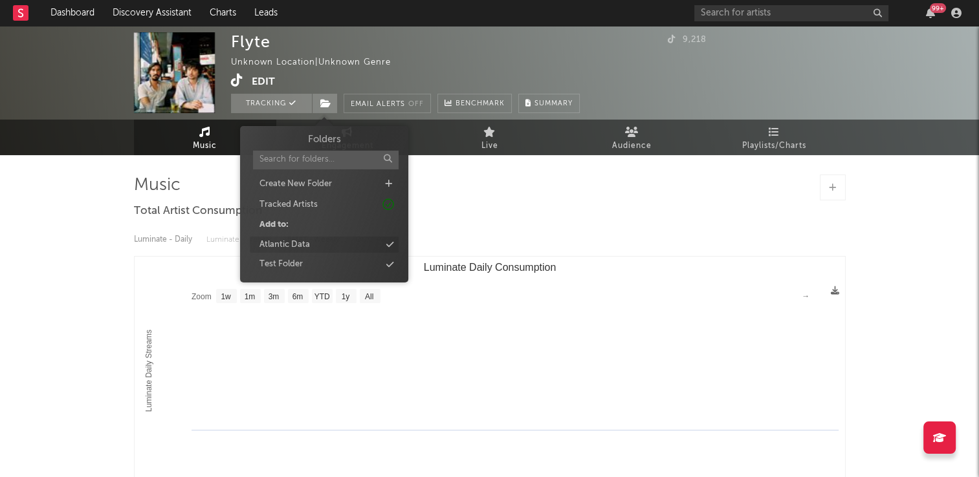
click at [302, 243] on div "Atlantic Data" at bounding box center [284, 245] width 50 height 13
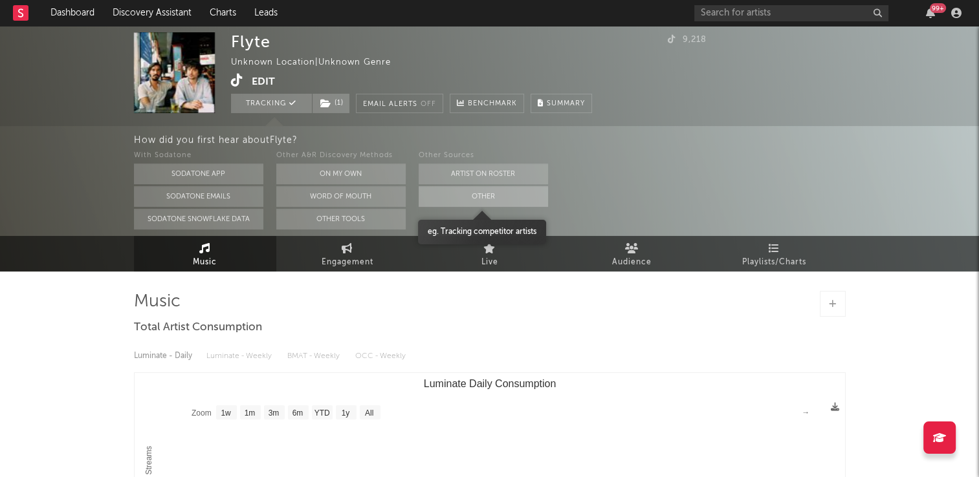
click at [437, 197] on button "Other" at bounding box center [482, 196] width 129 height 21
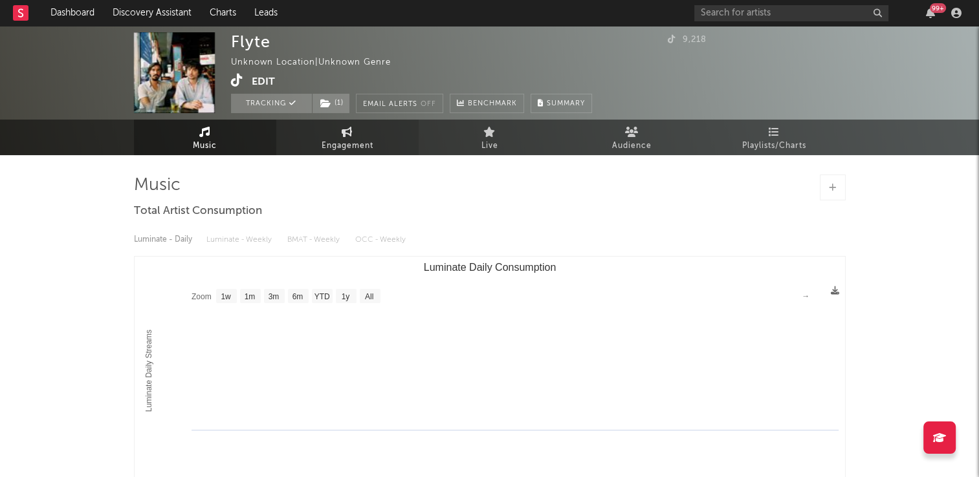
click at [362, 131] on link "Engagement" at bounding box center [347, 138] width 142 height 36
select select "1w"
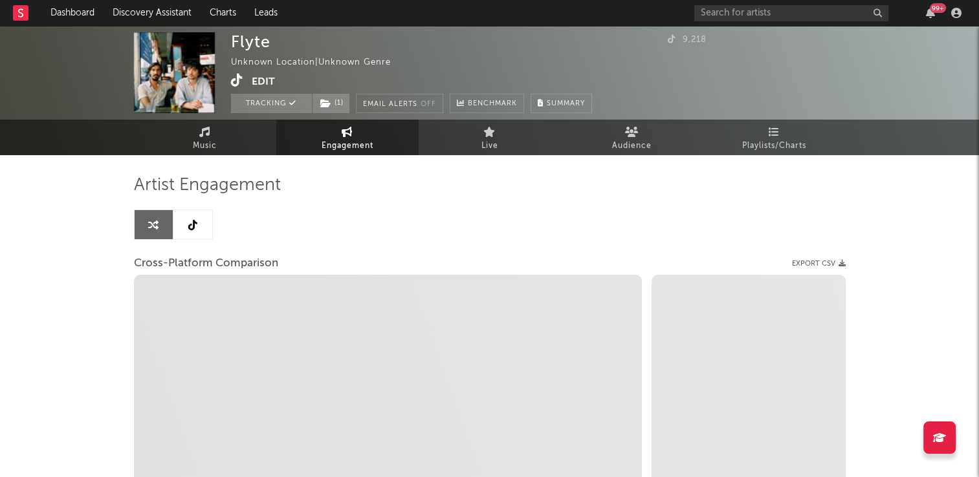
click at [194, 226] on icon at bounding box center [192, 225] width 9 height 10
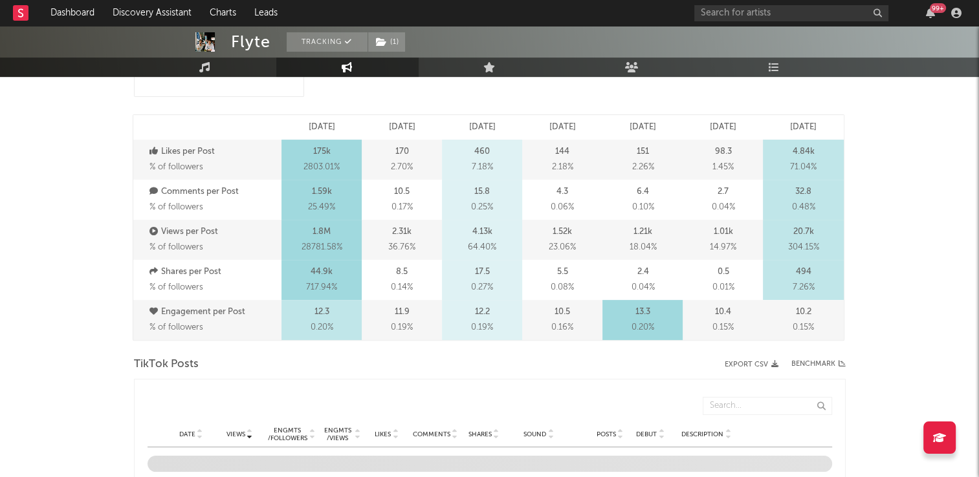
select select "6m"
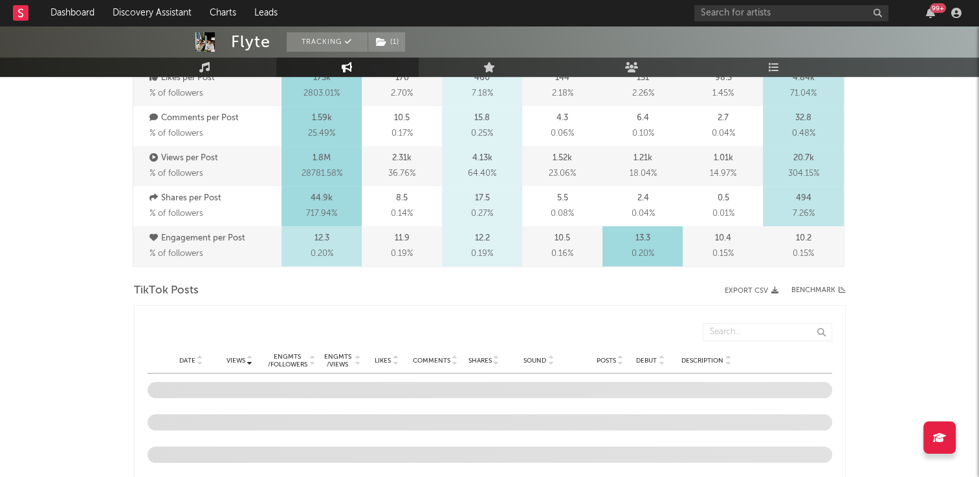
scroll to position [582, 0]
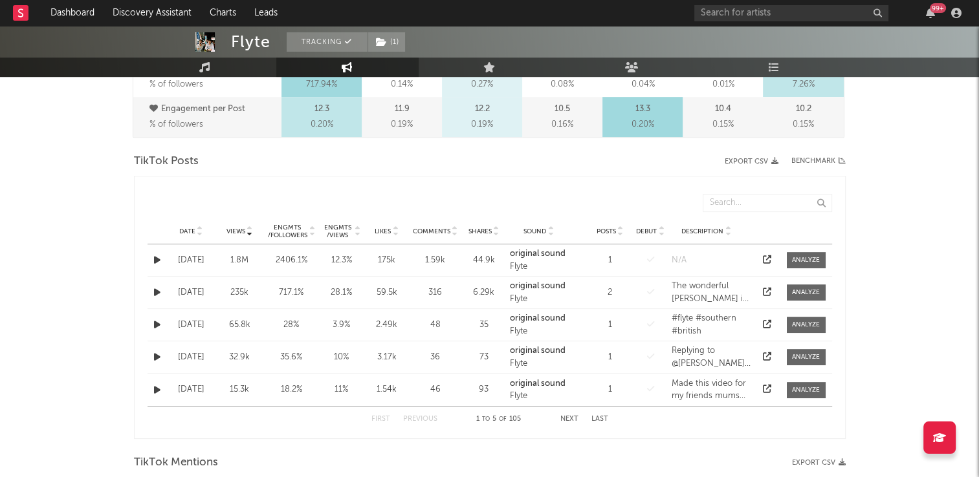
click at [197, 226] on icon at bounding box center [200, 228] width 6 height 5
click at [572, 418] on button "Next" at bounding box center [569, 419] width 18 height 7
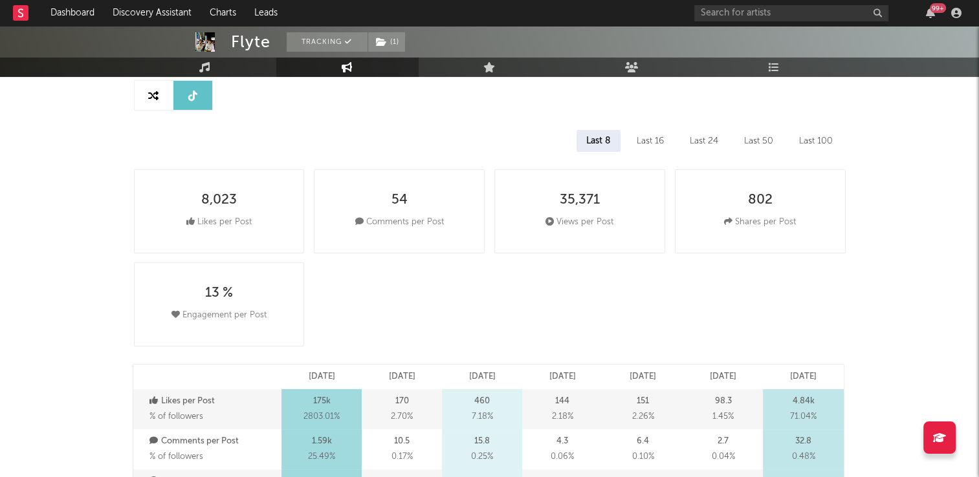
scroll to position [0, 0]
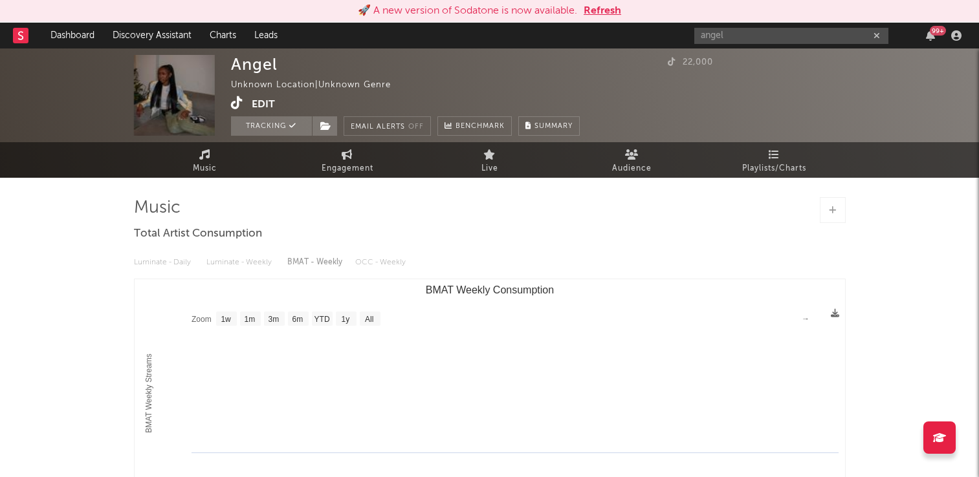
select select "1w"
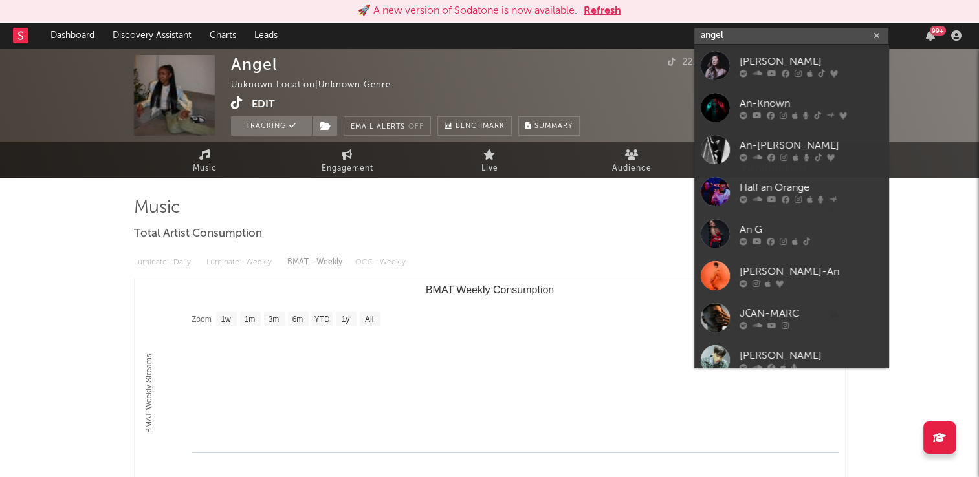
click at [748, 32] on input "angel" at bounding box center [791, 36] width 194 height 16
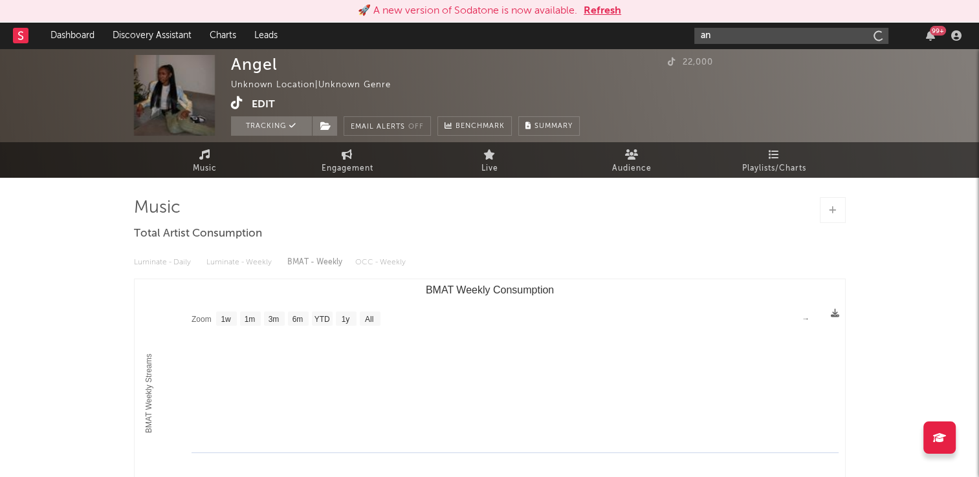
type input "a"
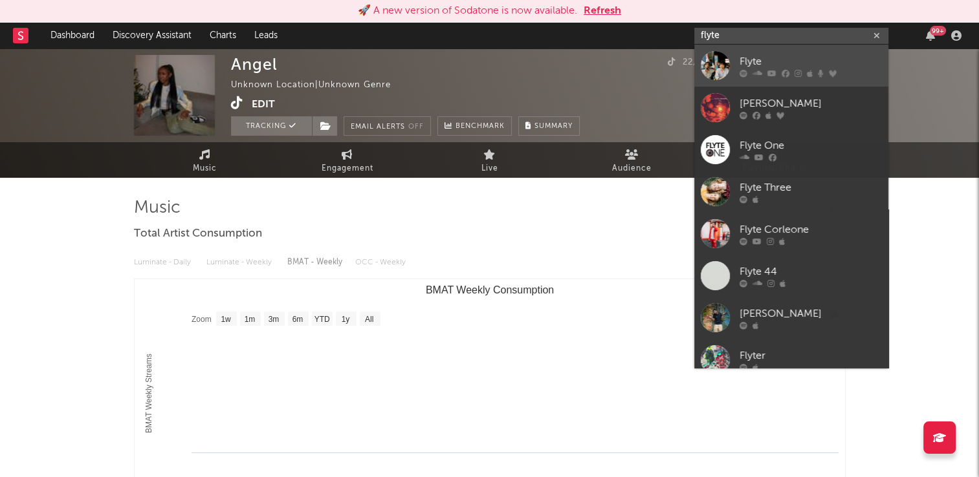
type input "flyte"
click at [761, 59] on div "Flyte" at bounding box center [810, 62] width 142 height 16
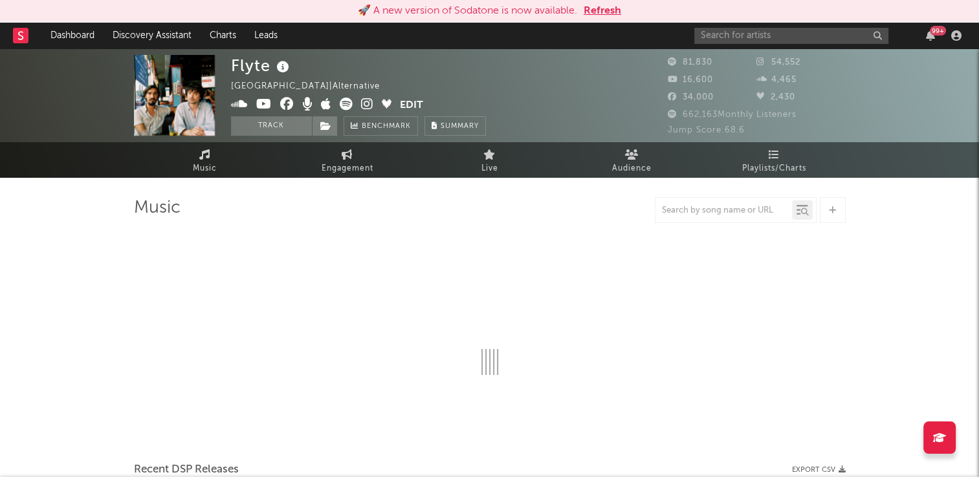
click at [282, 69] on icon at bounding box center [283, 67] width 19 height 18
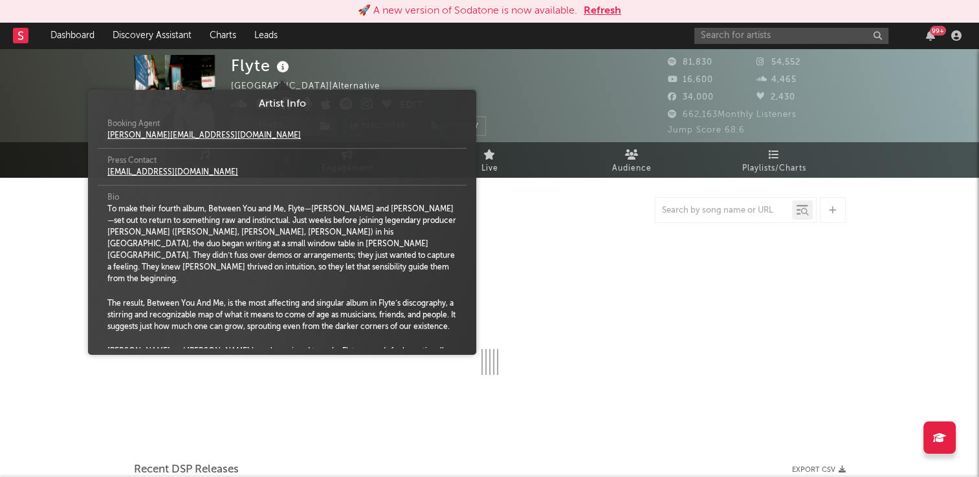
select select "6m"
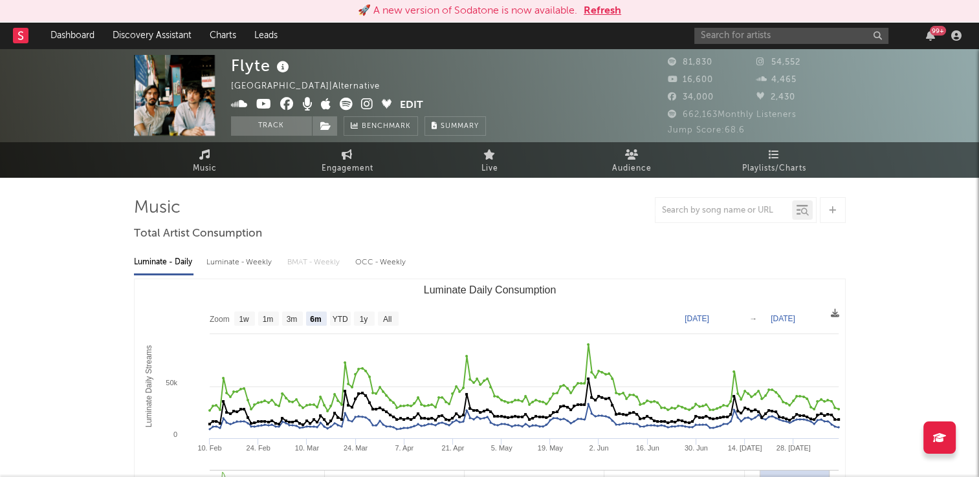
click at [443, 70] on div "Flyte [GEOGRAPHIC_DATA] | Alternative Edit Track Benchmark Summary" at bounding box center [358, 95] width 255 height 81
click at [266, 127] on button "Track" at bounding box center [271, 125] width 81 height 19
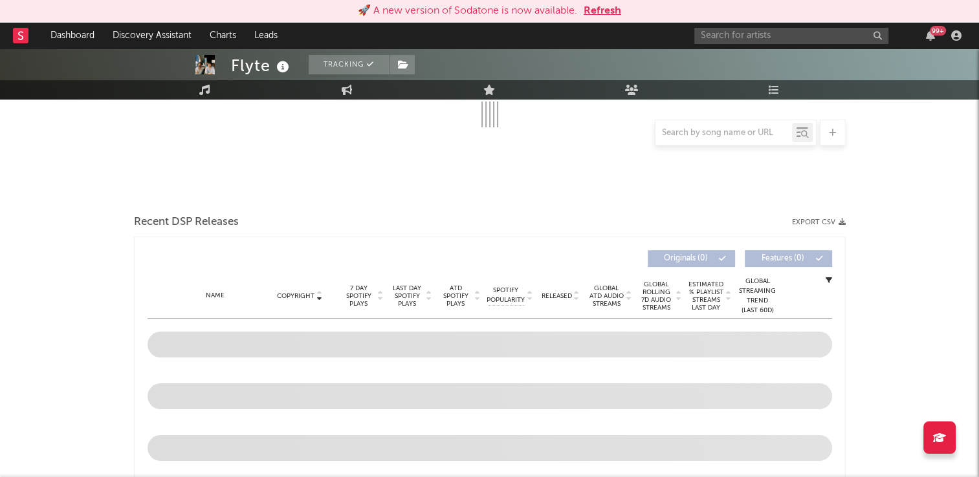
scroll to position [517, 0]
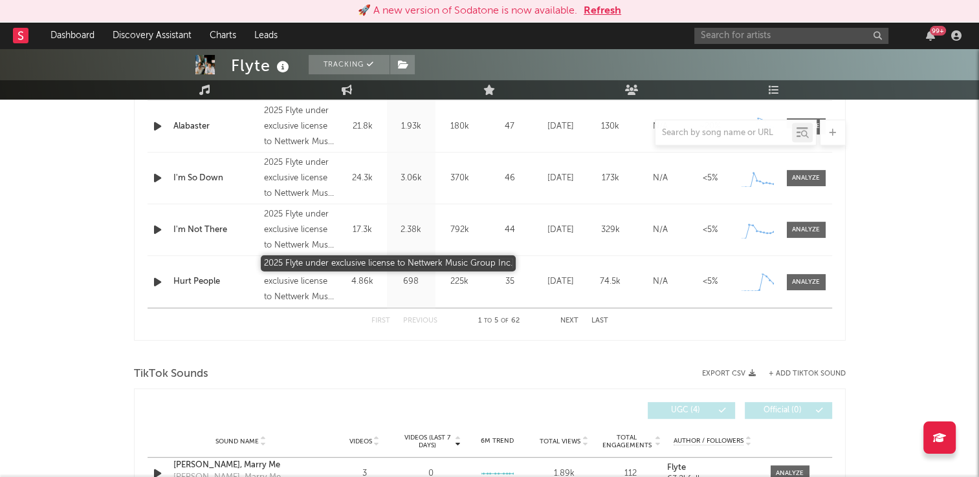
select select "6m"
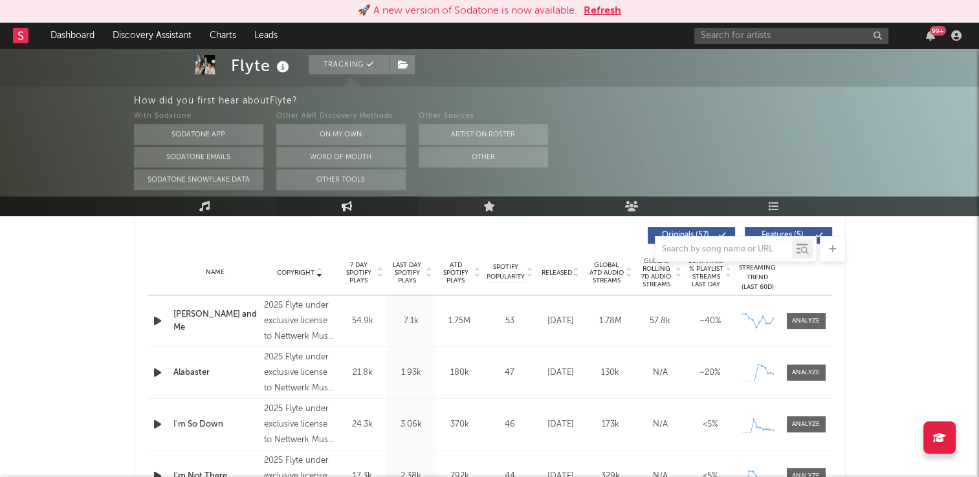
scroll to position [606, 0]
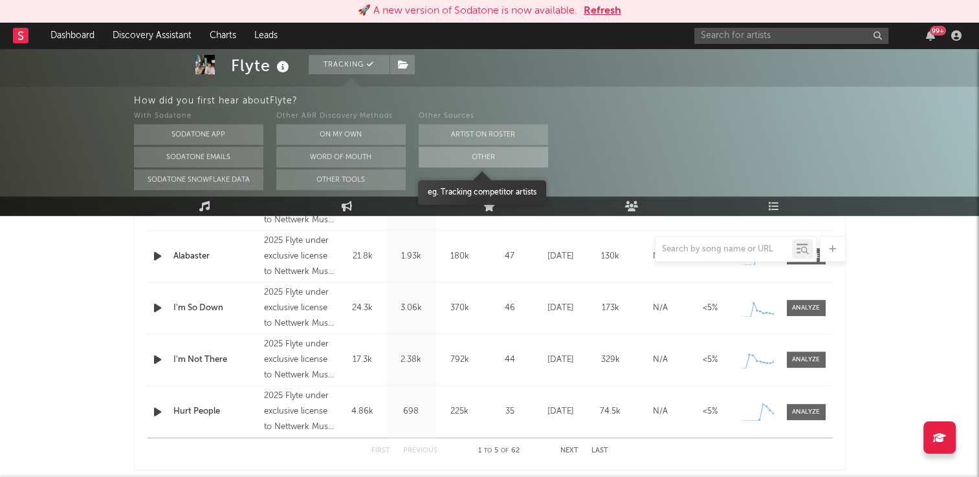
click at [469, 160] on button "Other" at bounding box center [482, 157] width 129 height 21
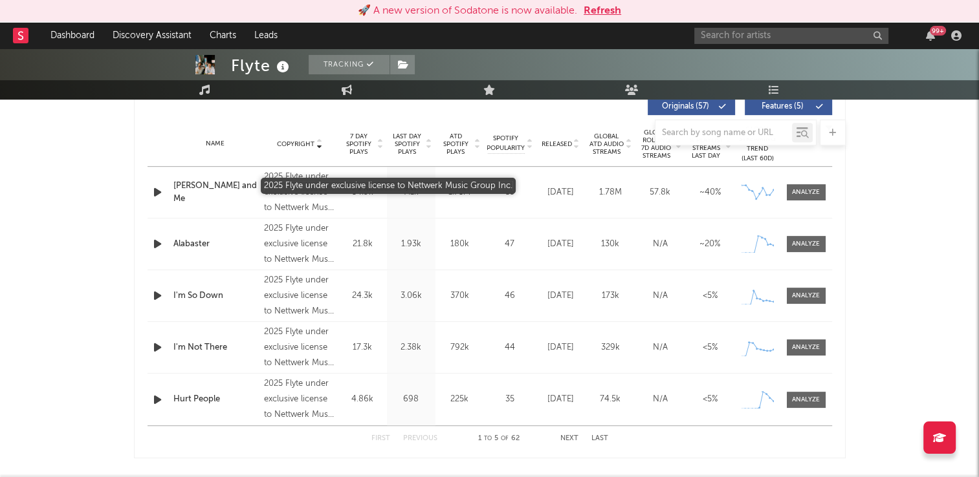
scroll to position [490, 0]
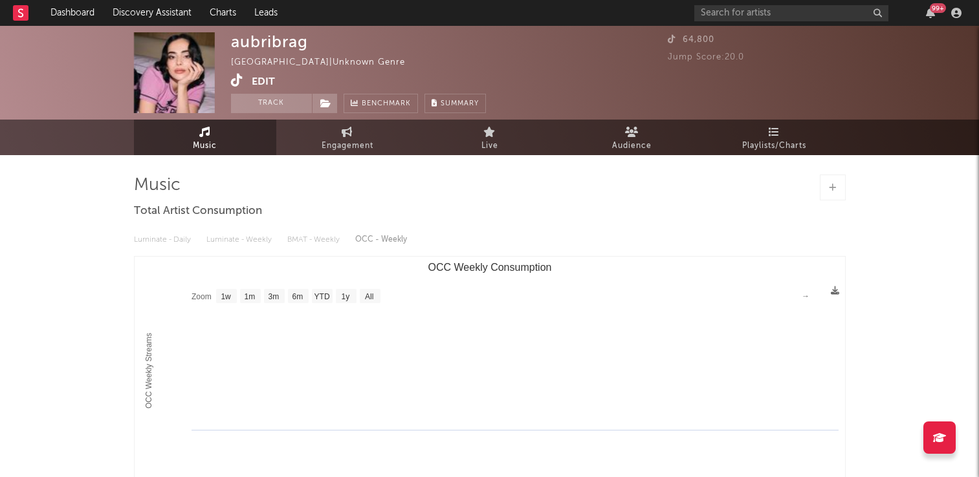
select select "1w"
click at [237, 80] on icon at bounding box center [237, 80] width 12 height 13
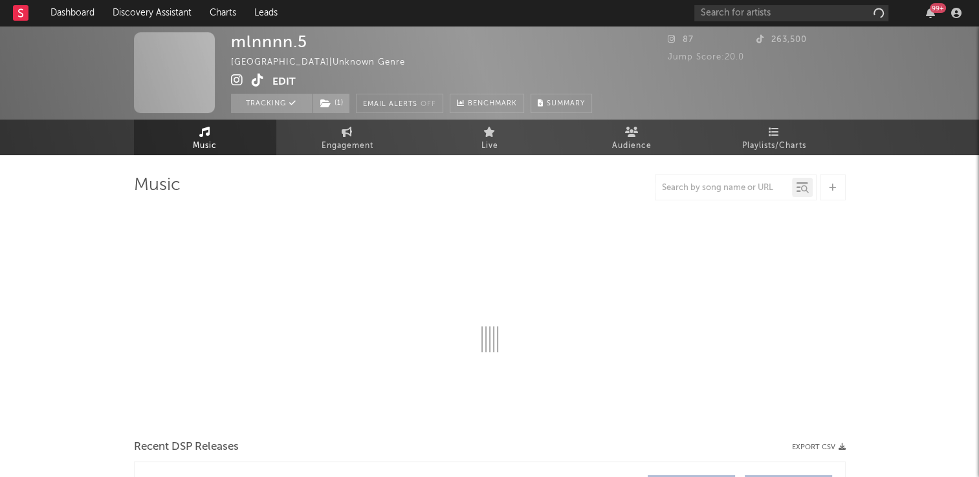
select select "1w"
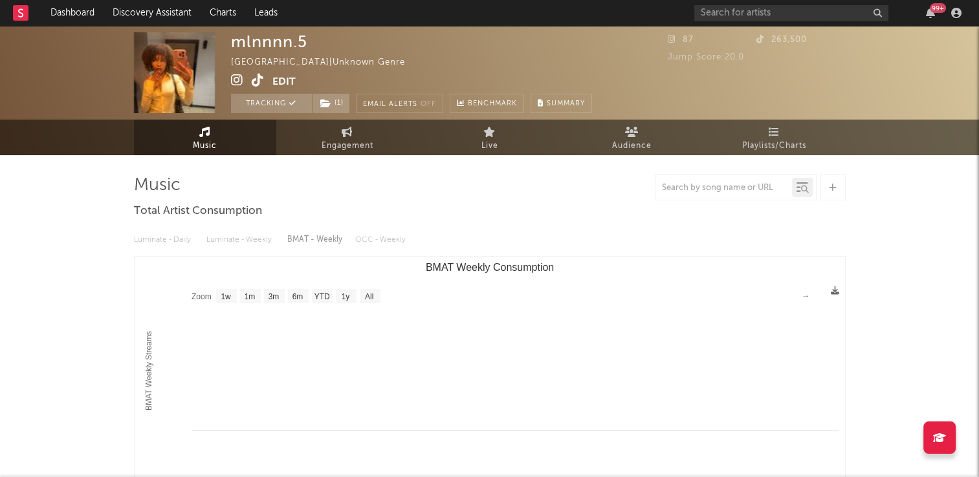
click at [254, 85] on icon at bounding box center [258, 80] width 12 height 13
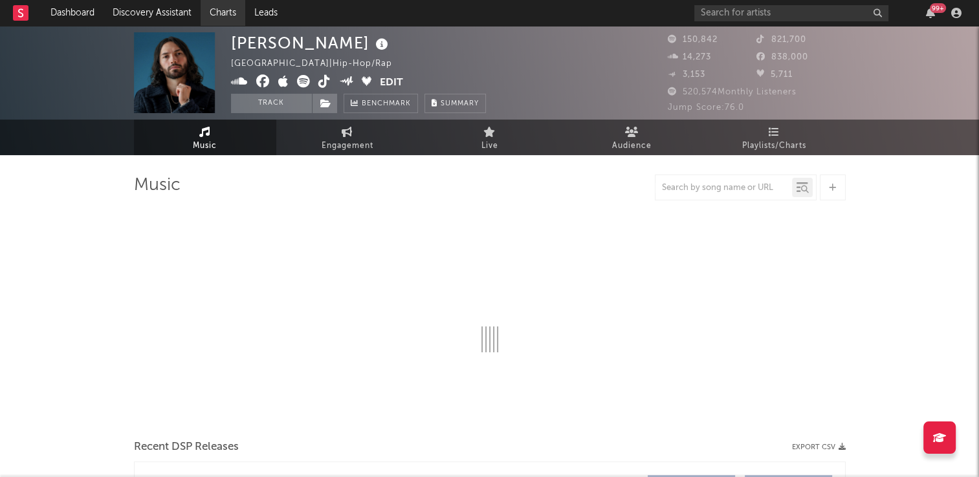
select select "6m"
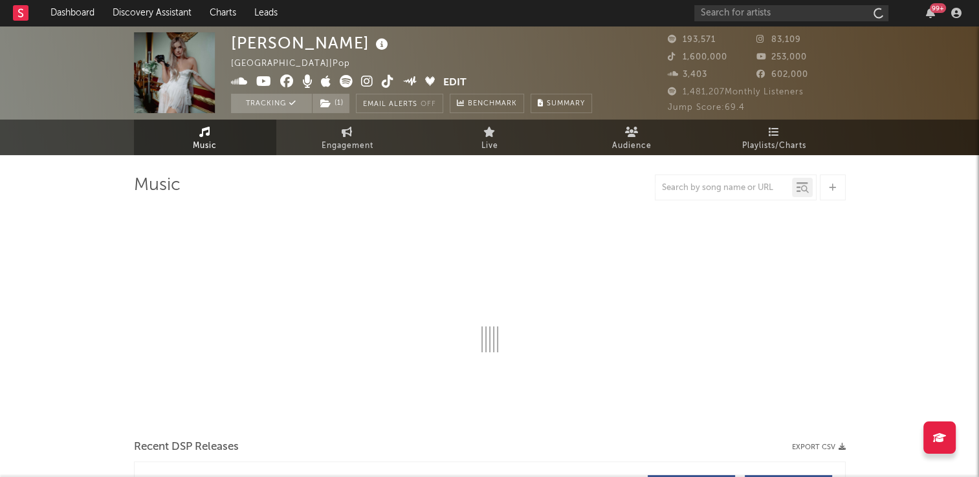
select select "6m"
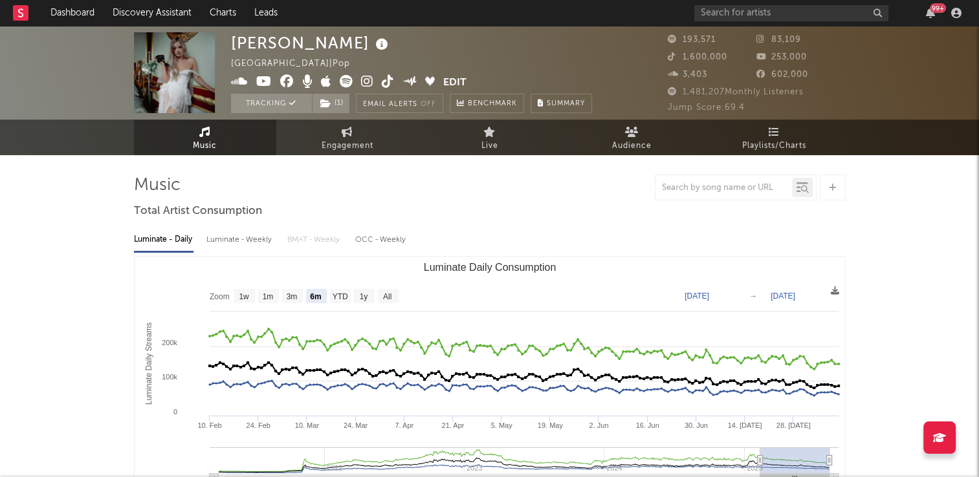
click at [373, 47] on icon at bounding box center [382, 45] width 19 height 18
click at [437, 56] on div "Chloe Adams United Kingdom | Pop Edit Tracking ( 1 ) Email Alerts Off Benchmark…" at bounding box center [411, 72] width 361 height 81
click at [383, 81] on icon at bounding box center [388, 81] width 12 height 13
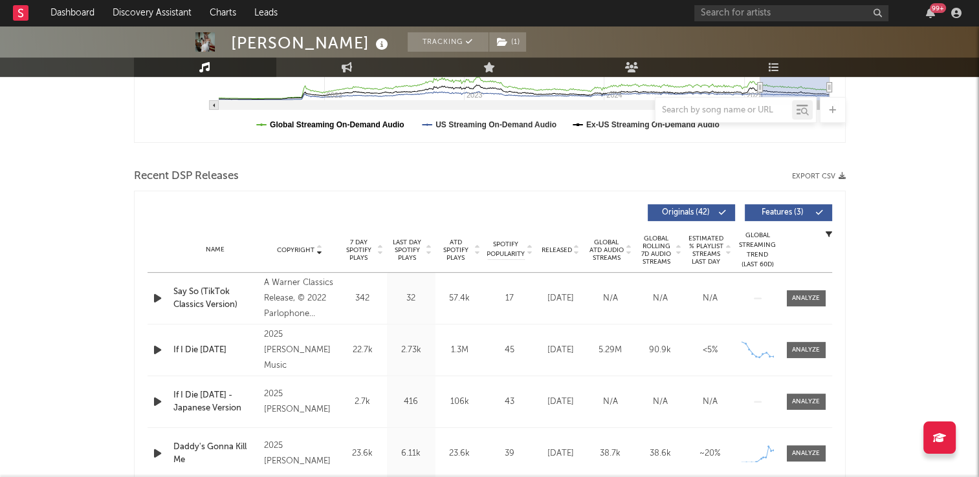
scroll to position [453, 0]
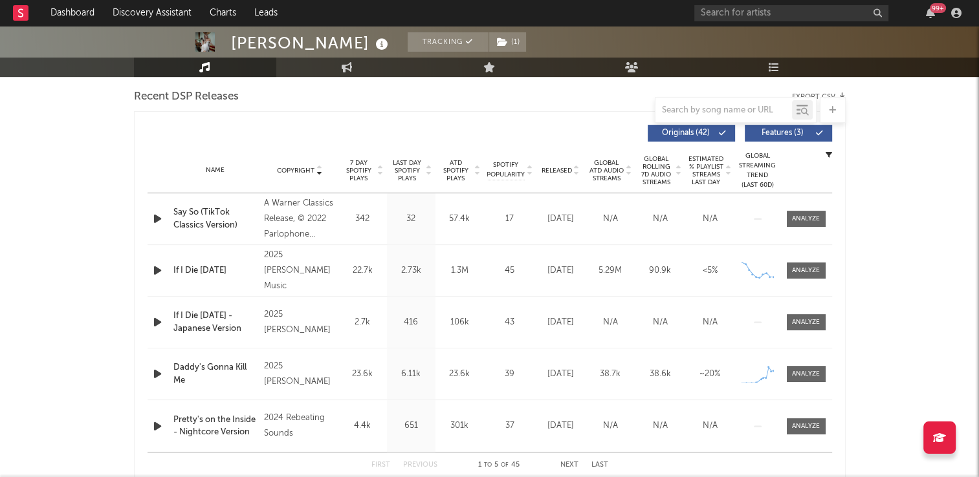
click at [318, 166] on icon at bounding box center [319, 168] width 6 height 5
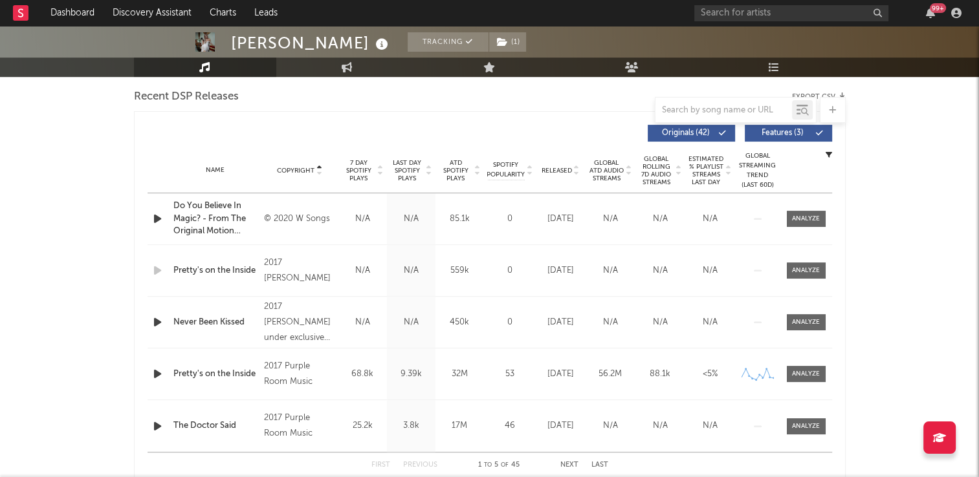
click at [318, 166] on icon at bounding box center [319, 168] width 6 height 5
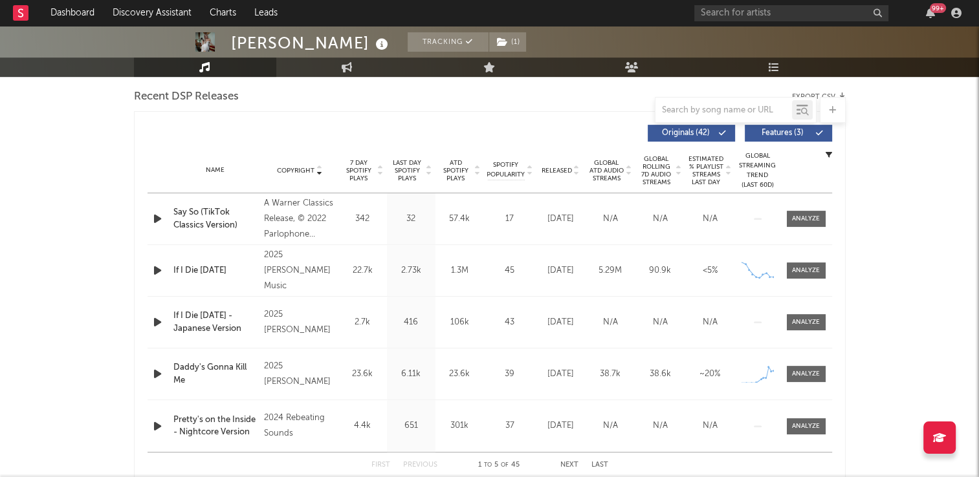
scroll to position [517, 0]
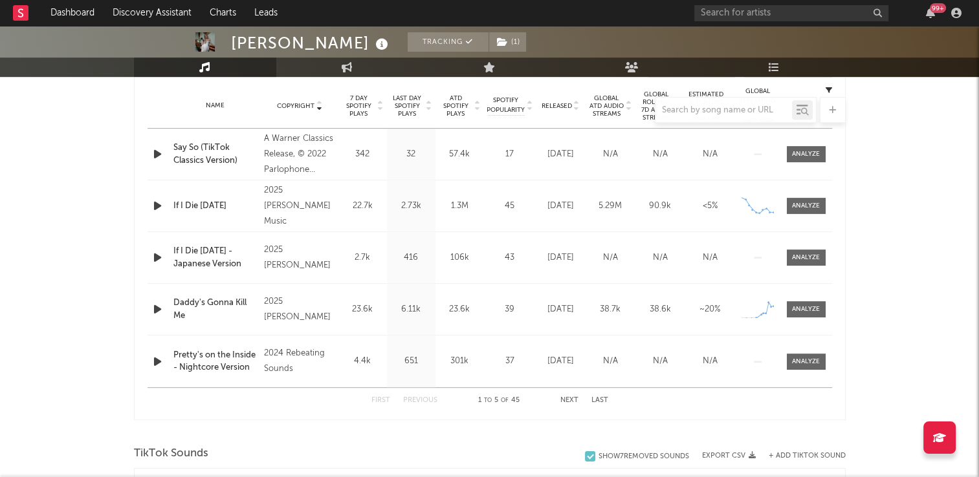
click at [160, 259] on icon "button" at bounding box center [158, 258] width 14 height 16
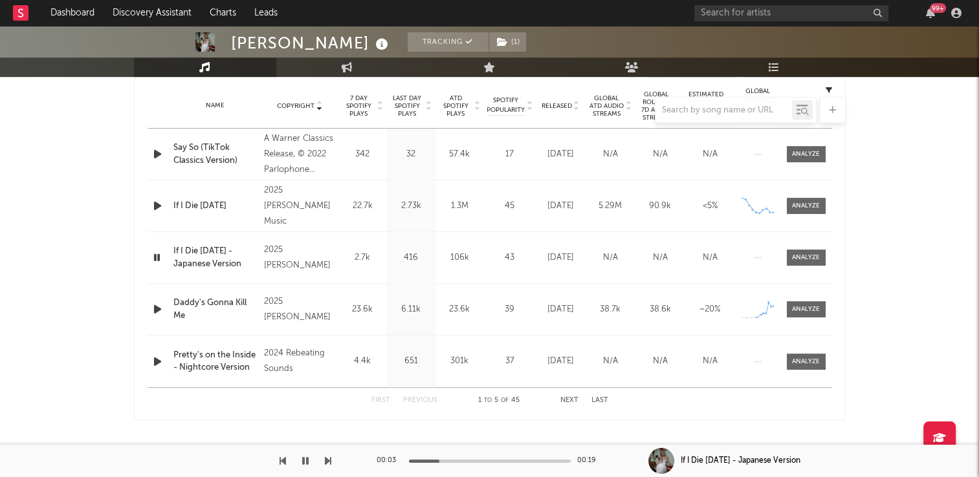
click at [158, 259] on icon "button" at bounding box center [157, 258] width 12 height 16
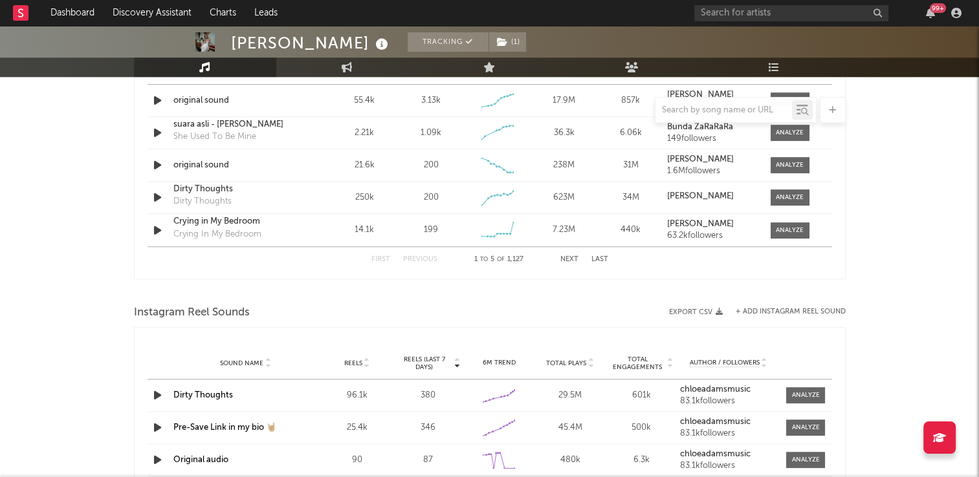
scroll to position [712, 0]
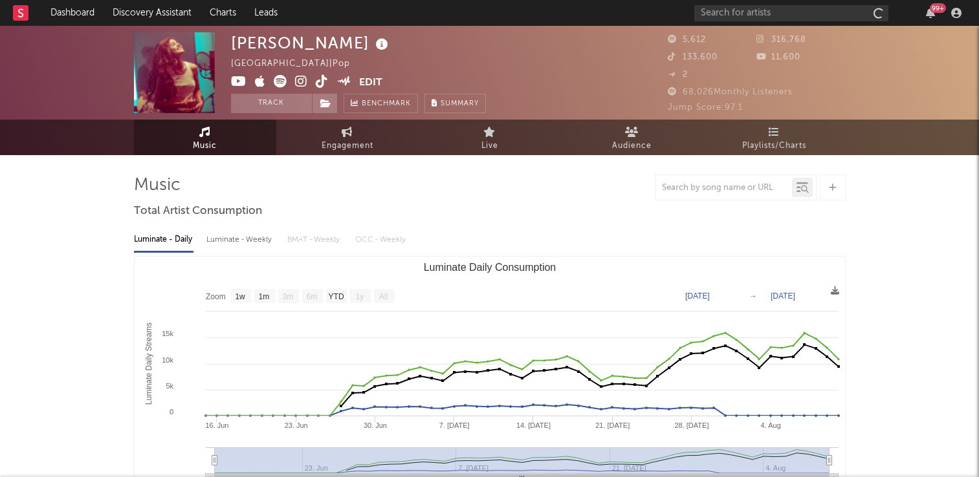
select select "1w"
click at [373, 47] on icon at bounding box center [382, 45] width 19 height 18
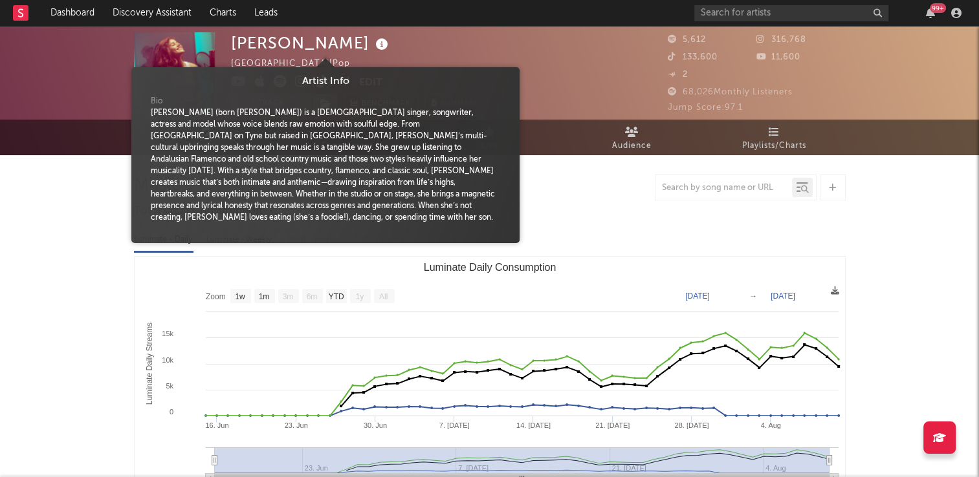
click at [373, 49] on icon at bounding box center [382, 45] width 19 height 18
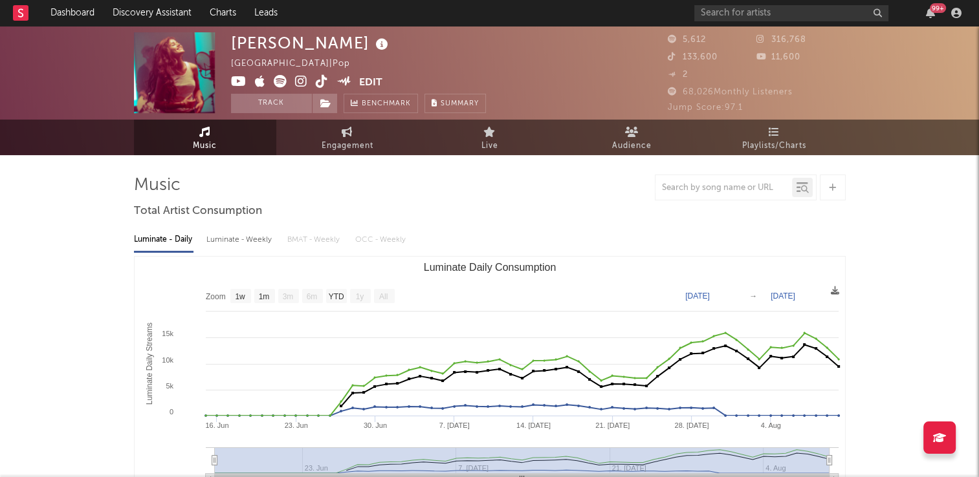
click at [433, 41] on div "Rosie Mac Spain | Pop Edit Track Benchmark Summary" at bounding box center [358, 72] width 255 height 81
click at [258, 104] on button "Track" at bounding box center [271, 103] width 81 height 19
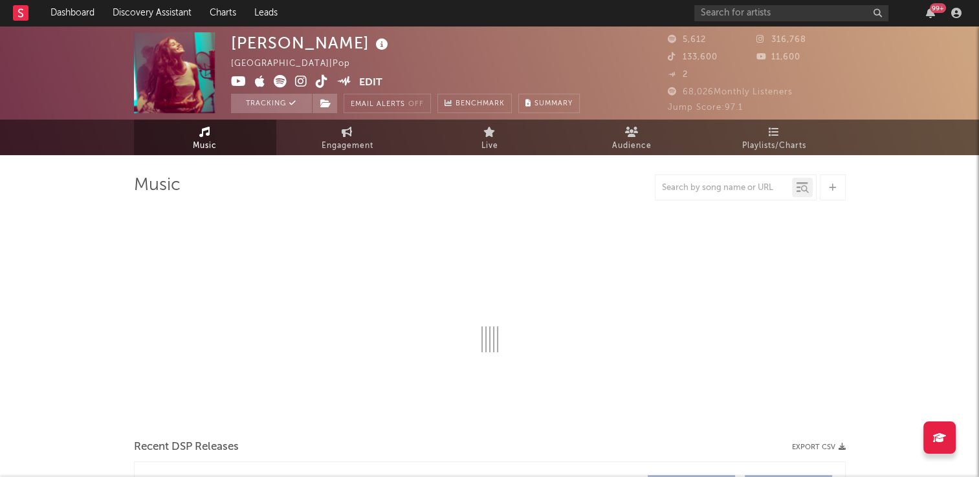
click at [318, 85] on icon at bounding box center [322, 81] width 12 height 13
select select "1w"
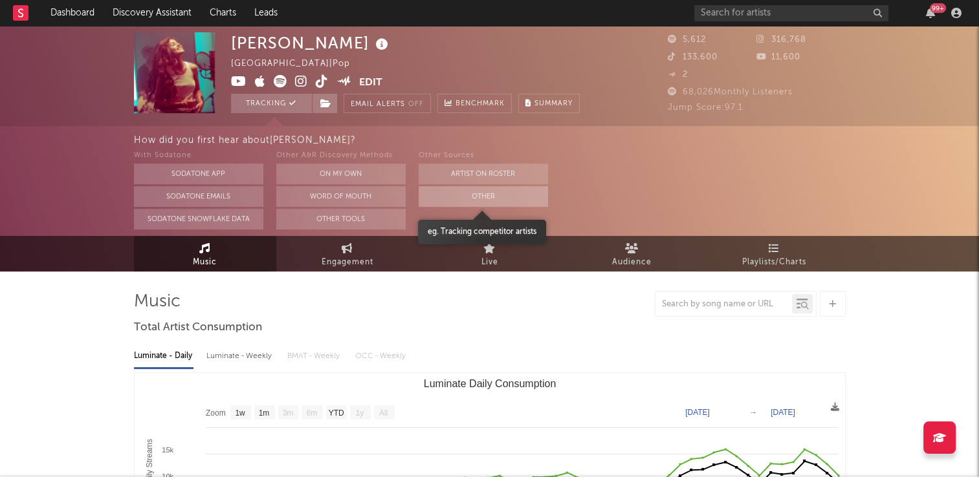
click at [446, 196] on button "Other" at bounding box center [482, 196] width 129 height 21
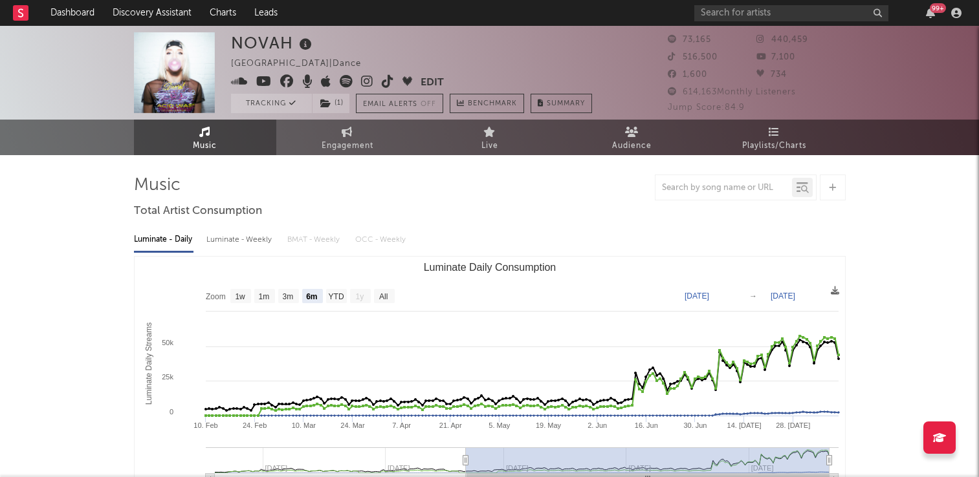
select select "6m"
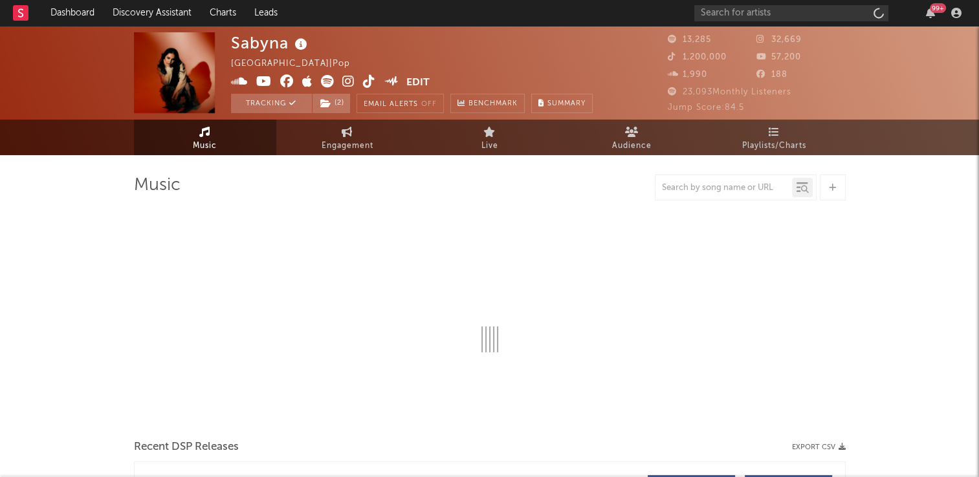
select select "6m"
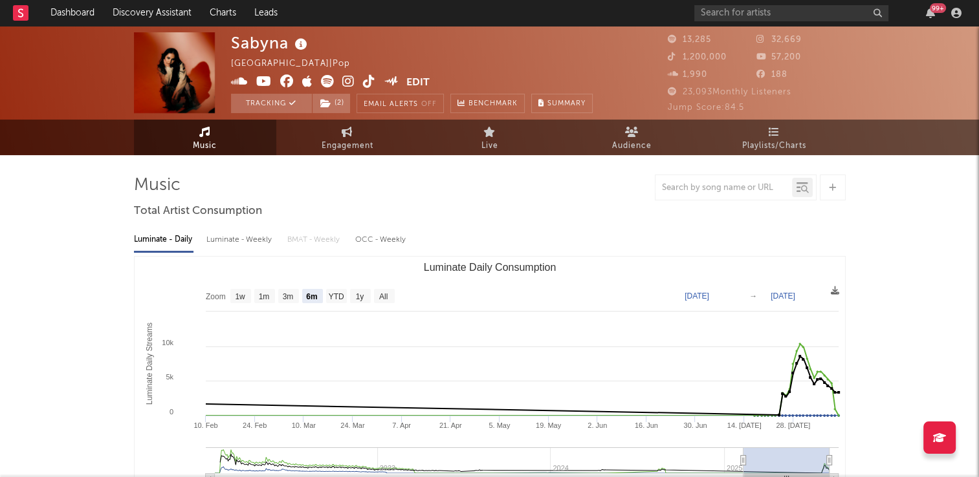
click at [370, 84] on icon at bounding box center [369, 81] width 12 height 13
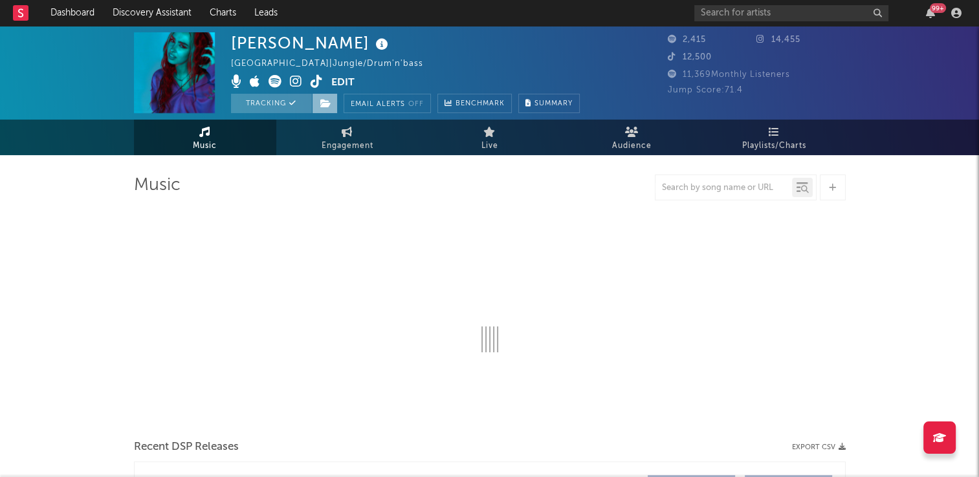
click at [321, 105] on icon at bounding box center [325, 103] width 11 height 9
select select "1w"
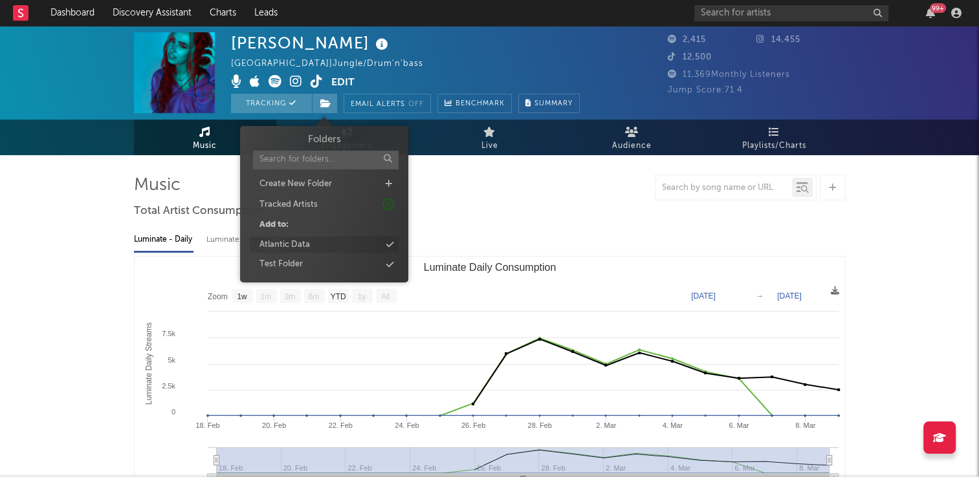
click at [313, 246] on div "Atlantic Data" at bounding box center [324, 245] width 149 height 17
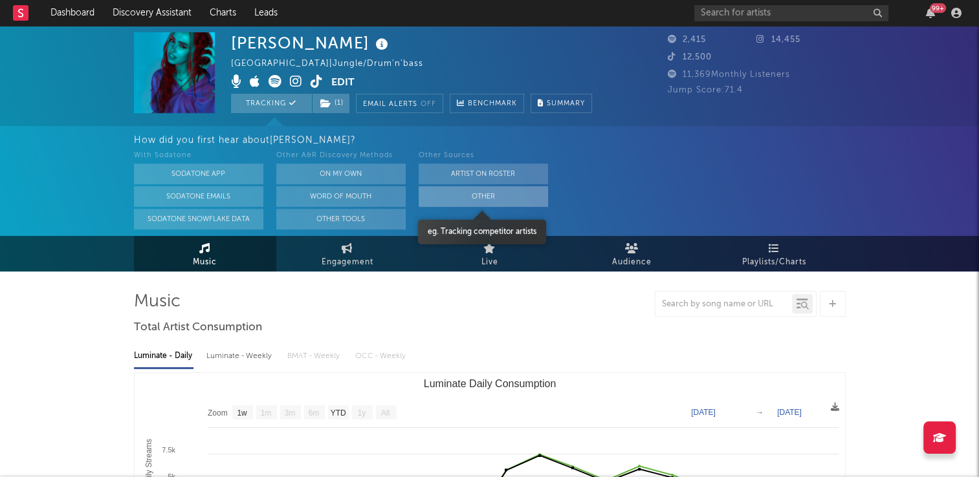
click at [437, 199] on button "Other" at bounding box center [482, 196] width 129 height 21
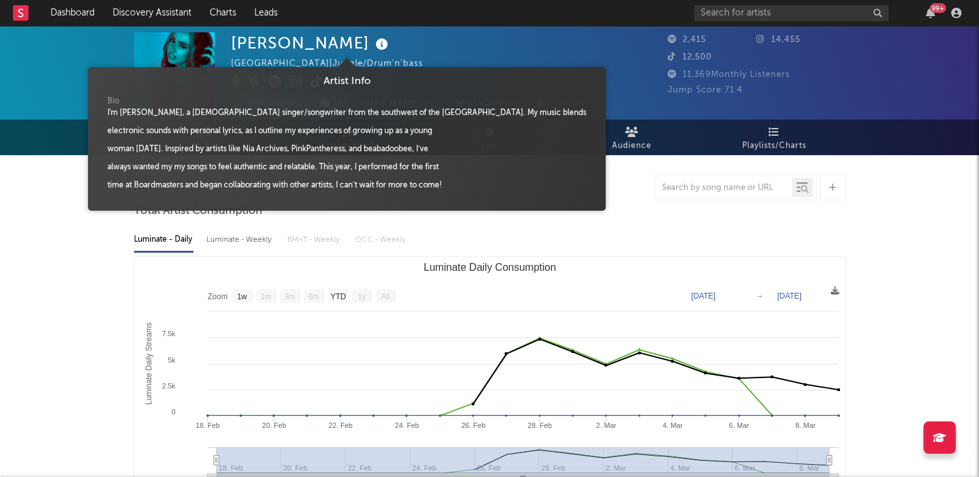
click at [373, 47] on icon at bounding box center [382, 45] width 19 height 18
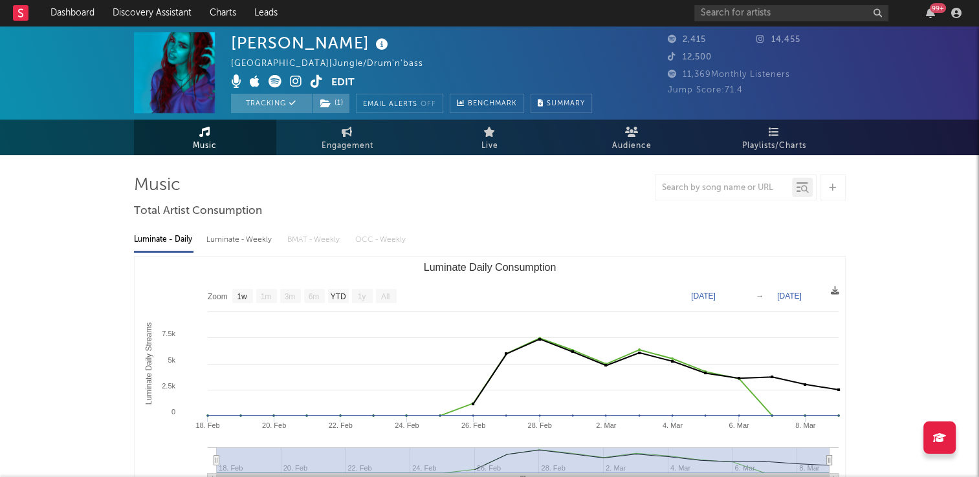
click at [382, 50] on div "[PERSON_NAME] [GEOGRAPHIC_DATA] | Jungle/Drum'n'bass Edit Tracking ( 1 ) Email …" at bounding box center [411, 72] width 361 height 81
click at [344, 135] on icon at bounding box center [347, 132] width 11 height 10
select select "1w"
